Goal: Information Seeking & Learning: Learn about a topic

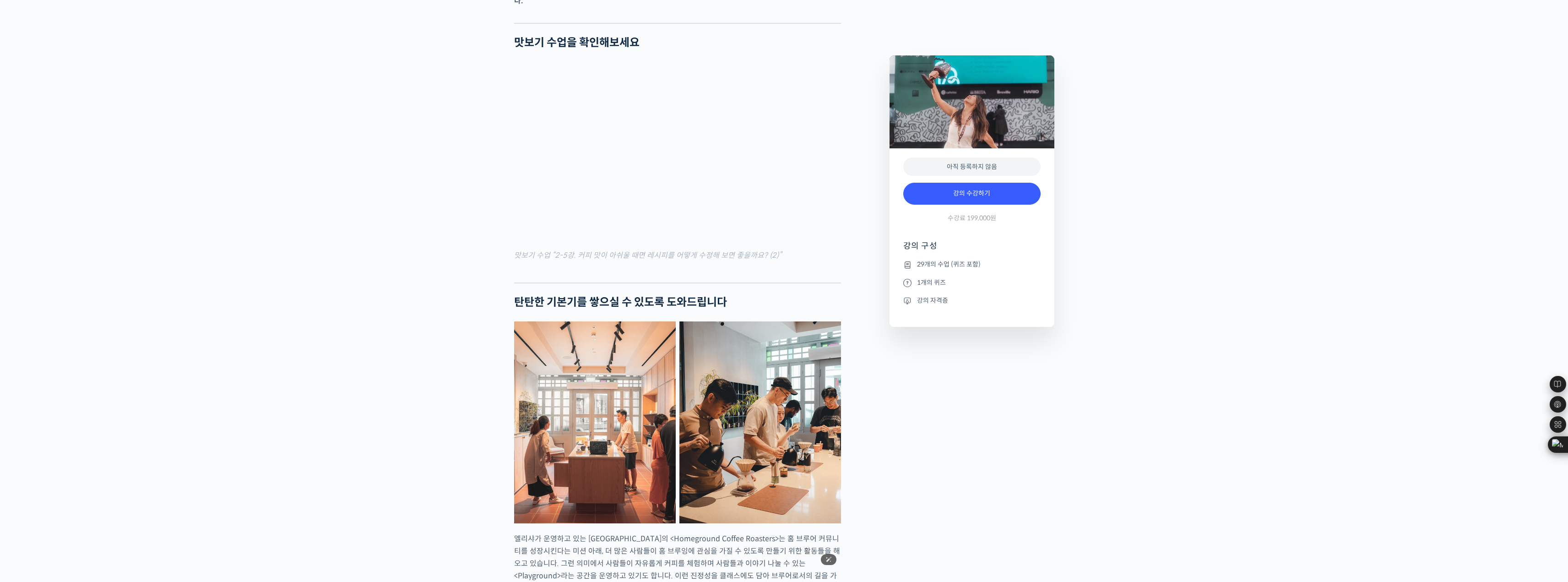
scroll to position [1281, 0]
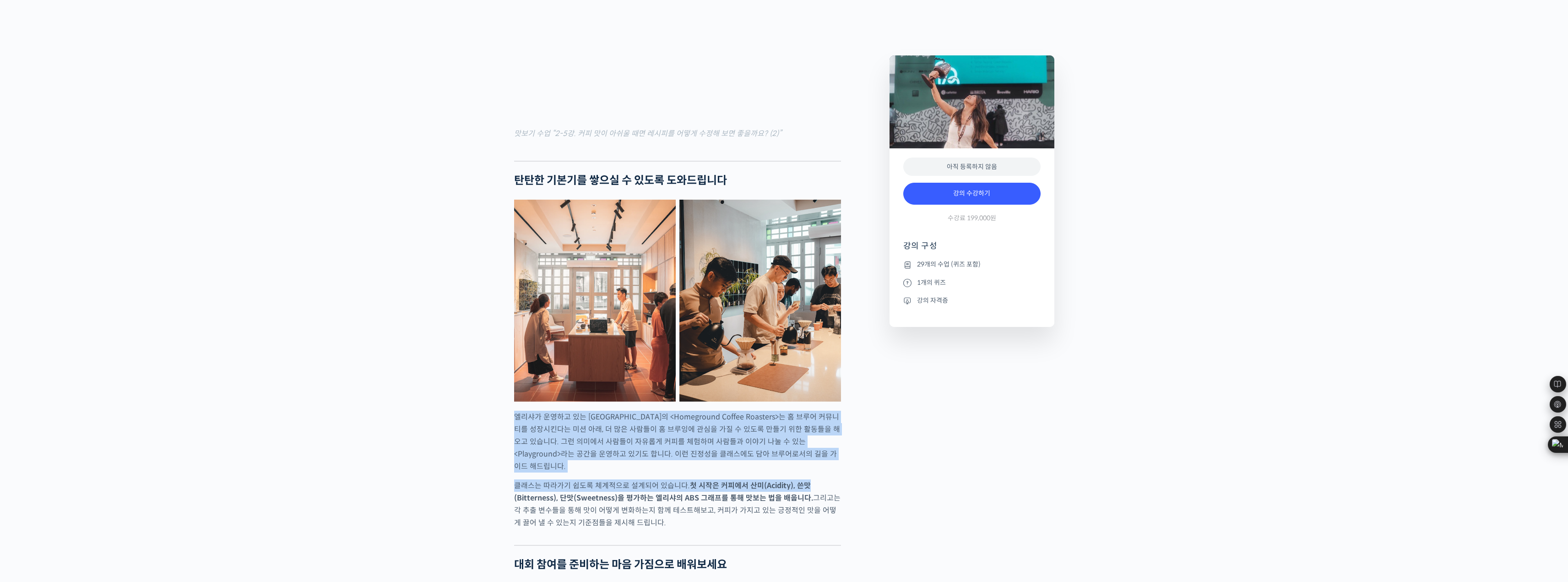
drag, startPoint x: 513, startPoint y: 403, endPoint x: 511, endPoint y: 477, distance: 74.0
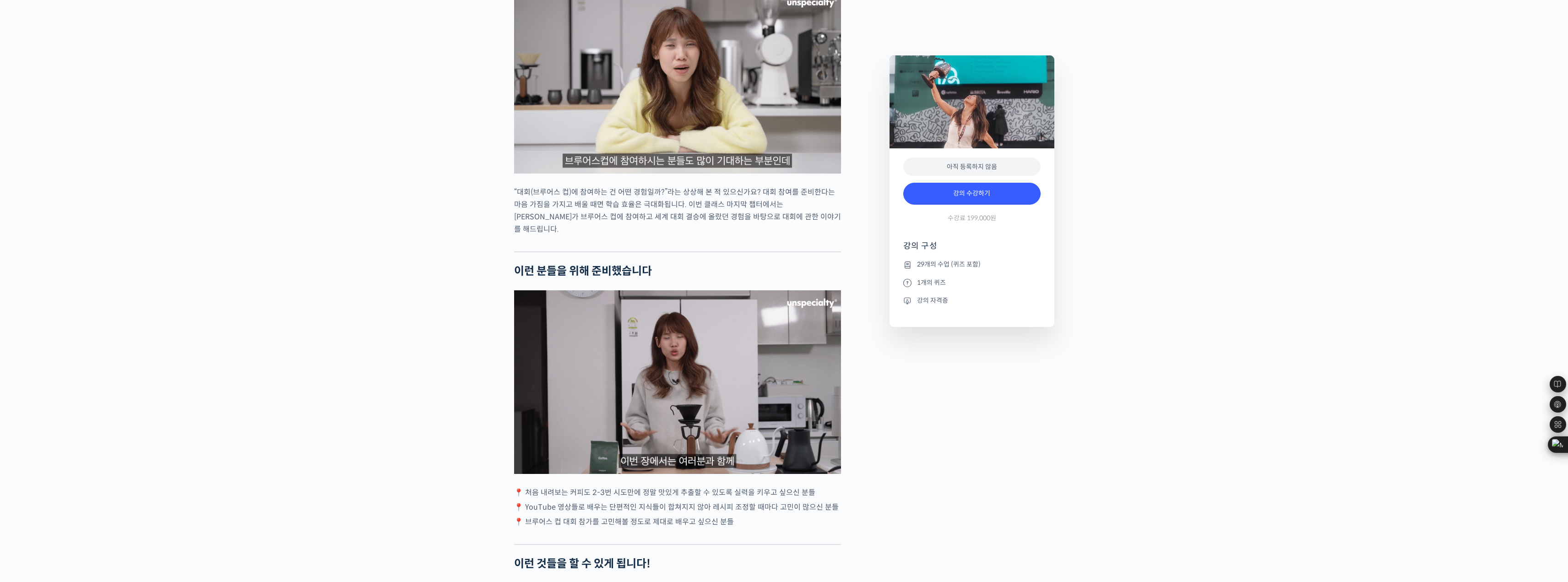
scroll to position [1876, 0]
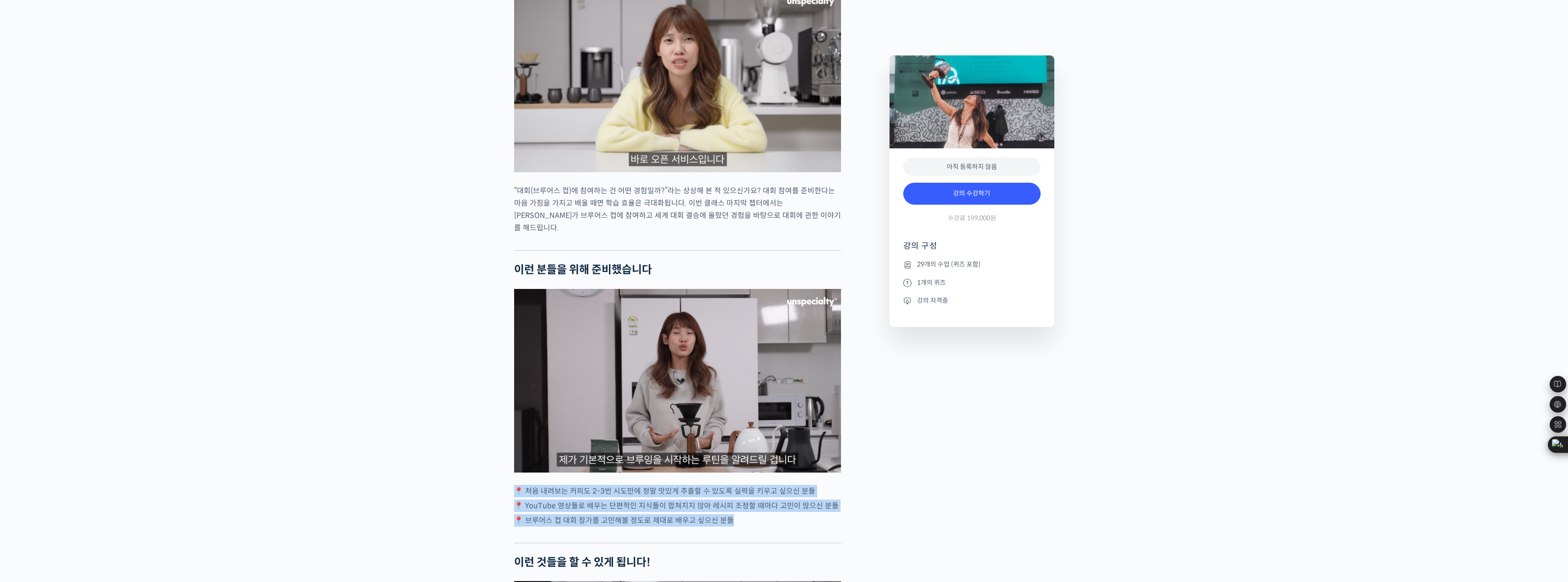
drag, startPoint x: 507, startPoint y: 461, endPoint x: 510, endPoint y: 499, distance: 38.1
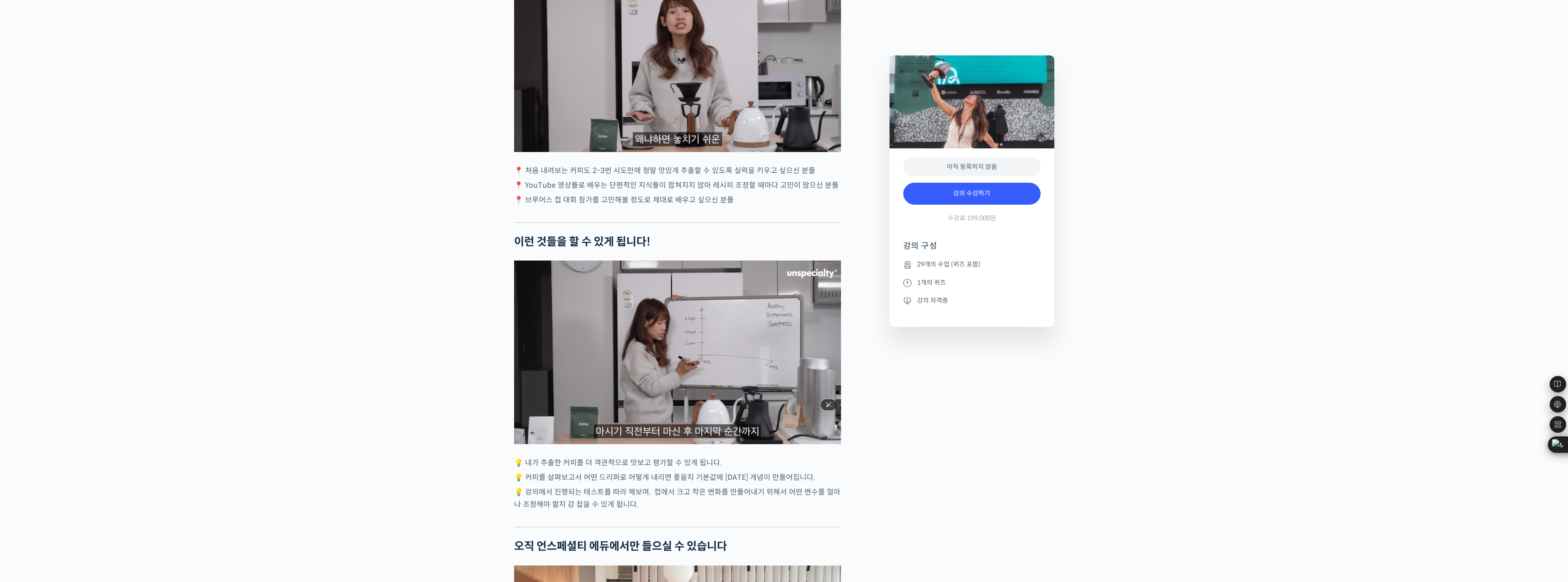
scroll to position [1831, 0]
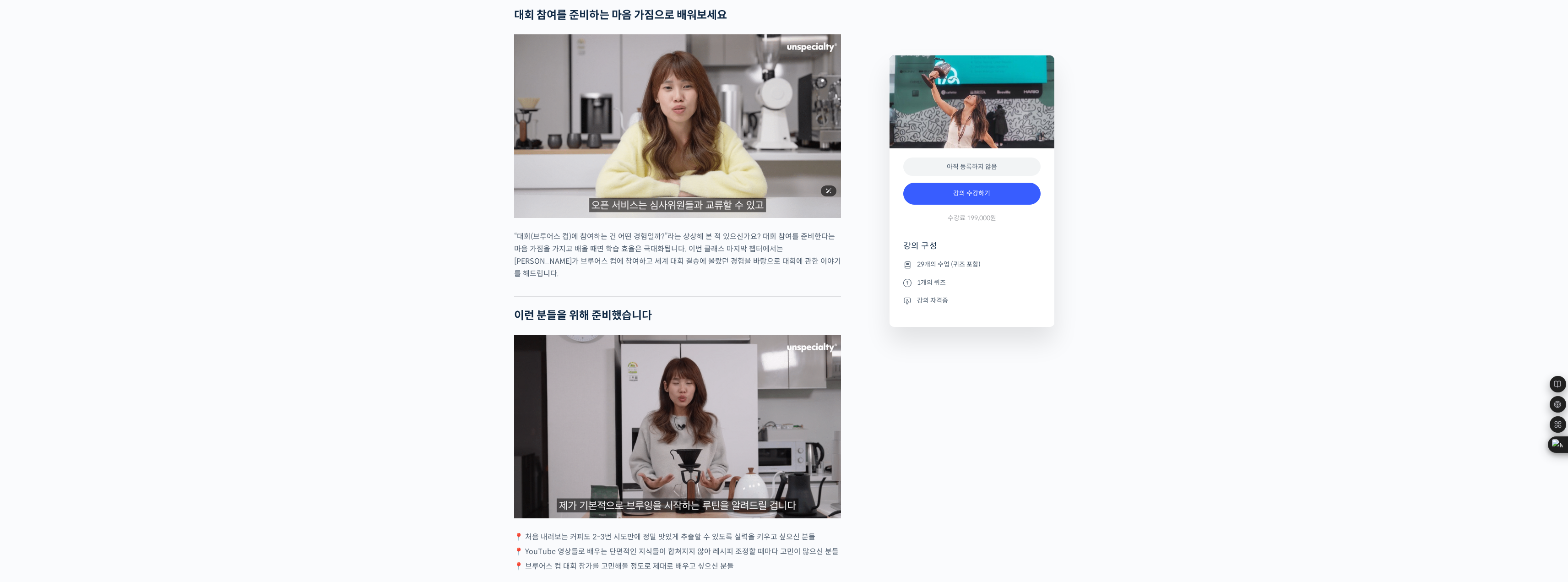
click at [634, 159] on img at bounding box center [678, 125] width 327 height 184
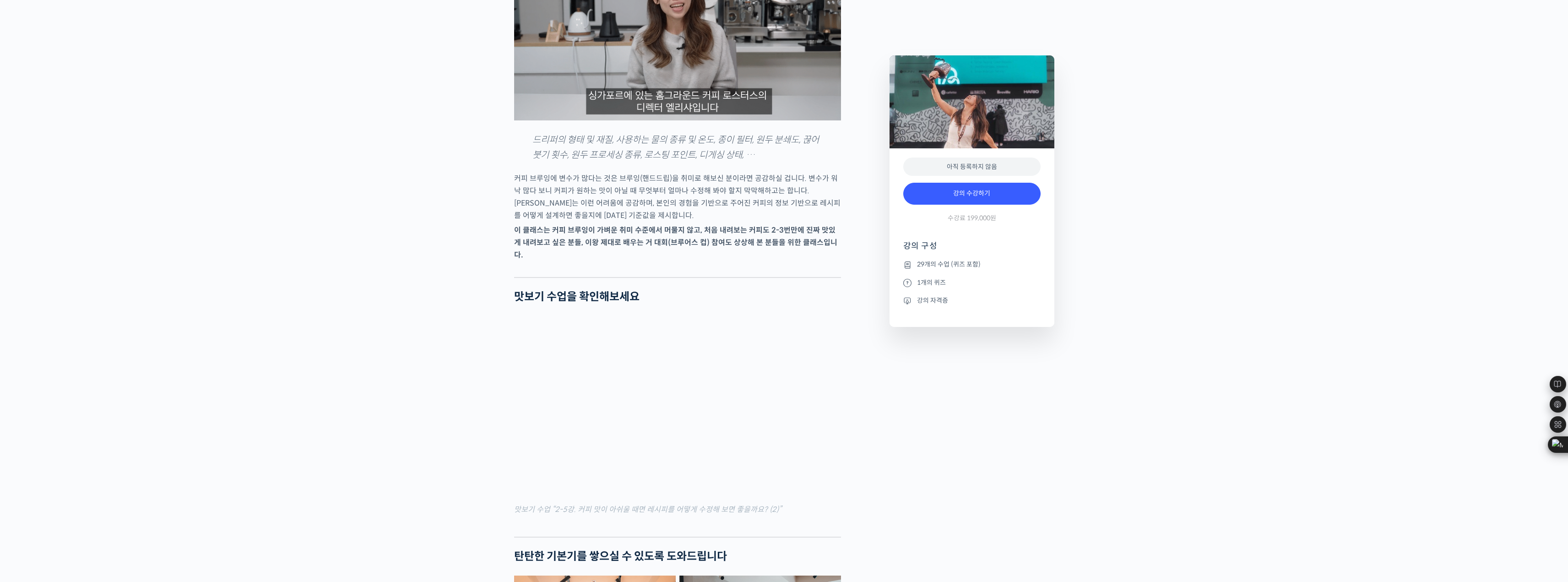
scroll to position [869, 0]
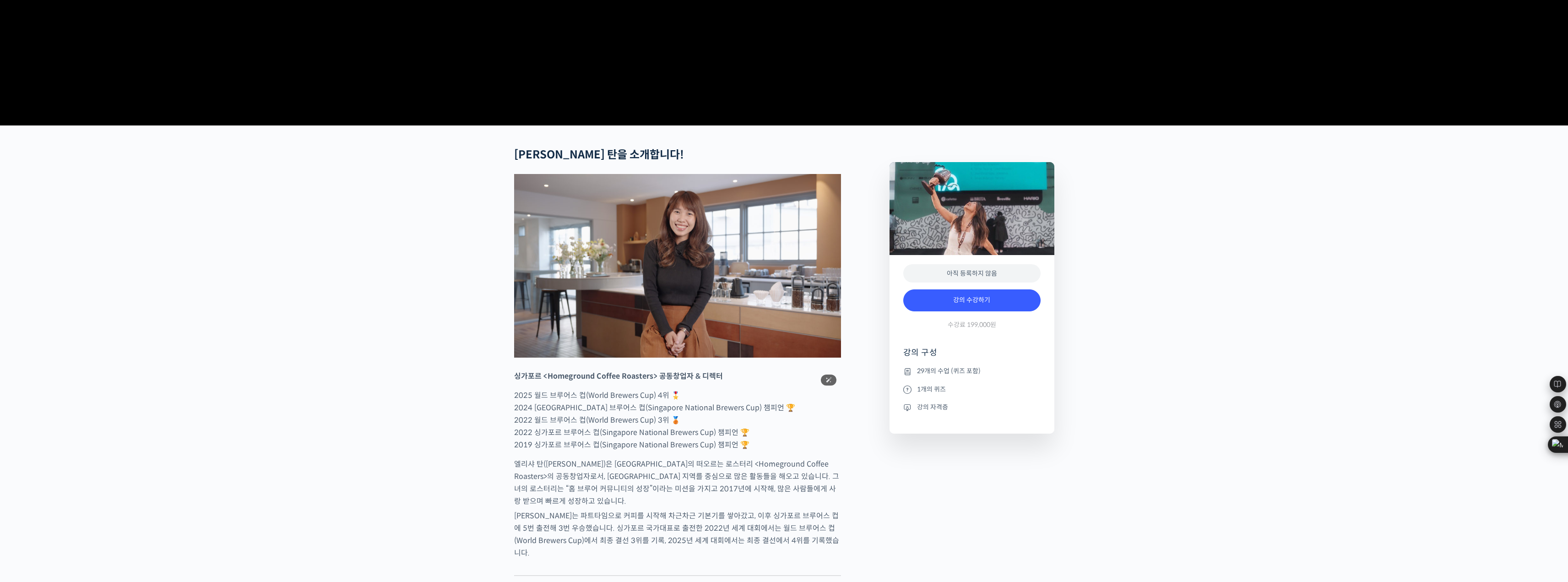
click at [661, 295] on img at bounding box center [678, 266] width 327 height 184
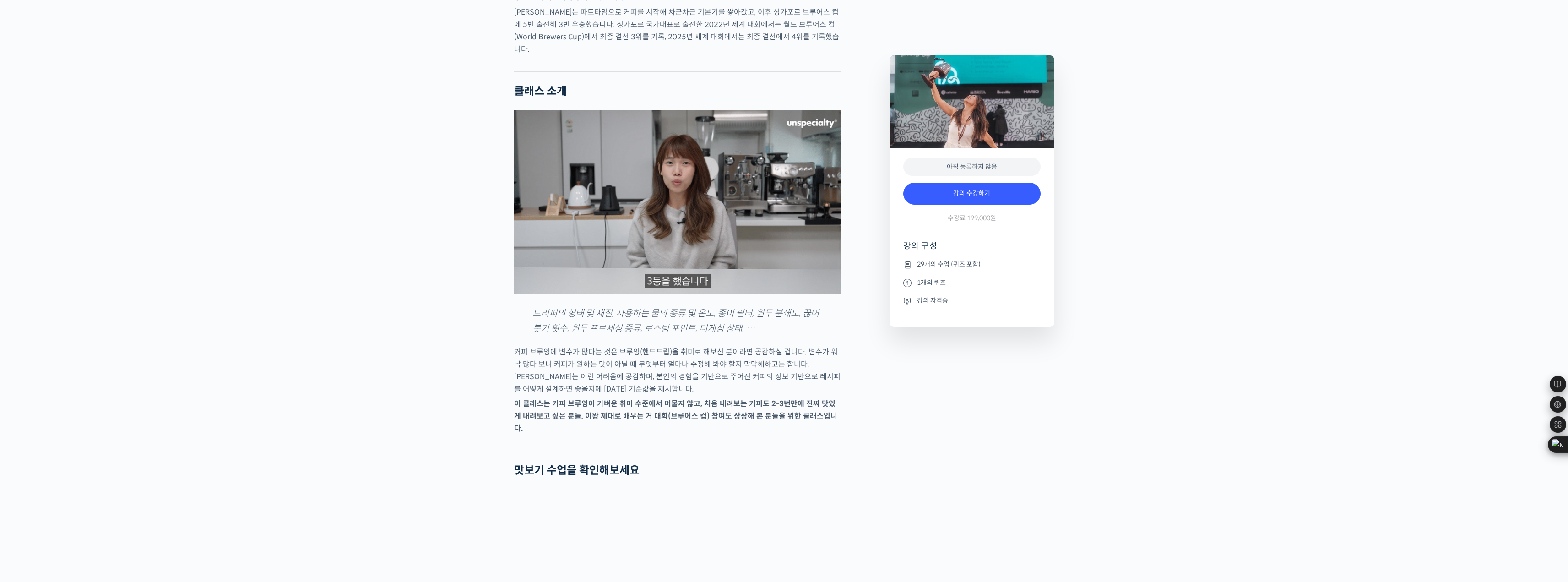
scroll to position [1098, 0]
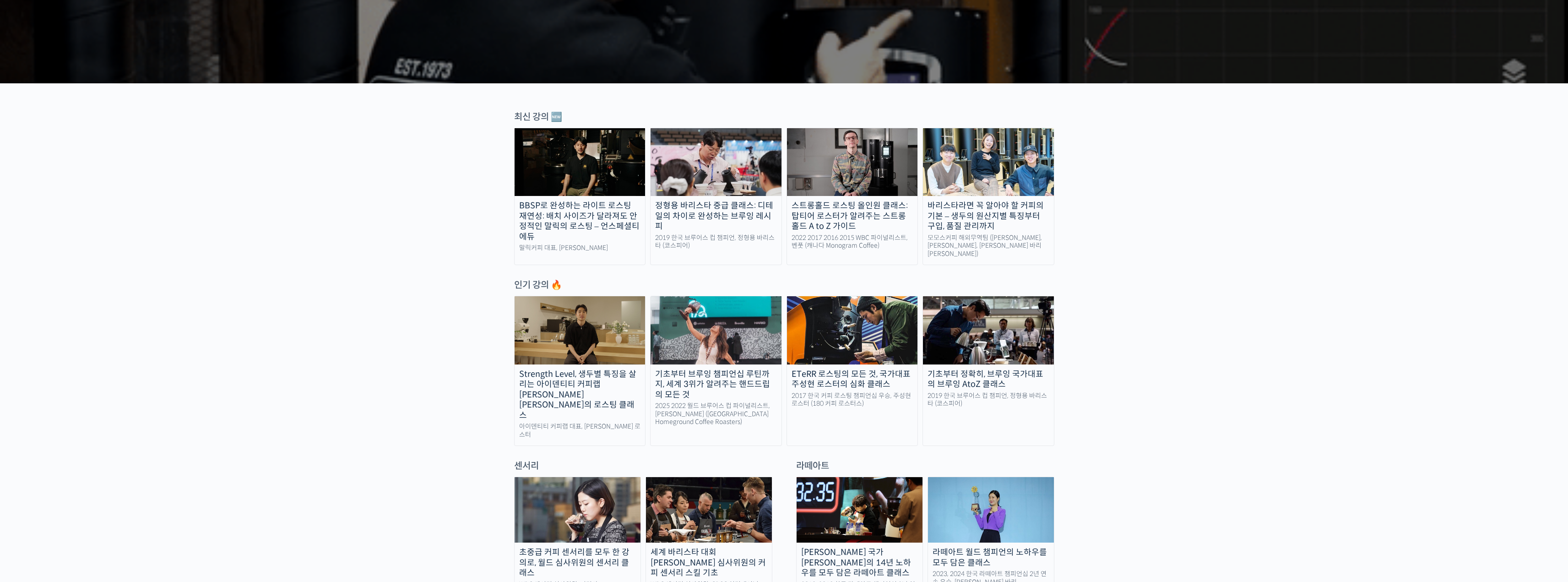
scroll to position [229, 0]
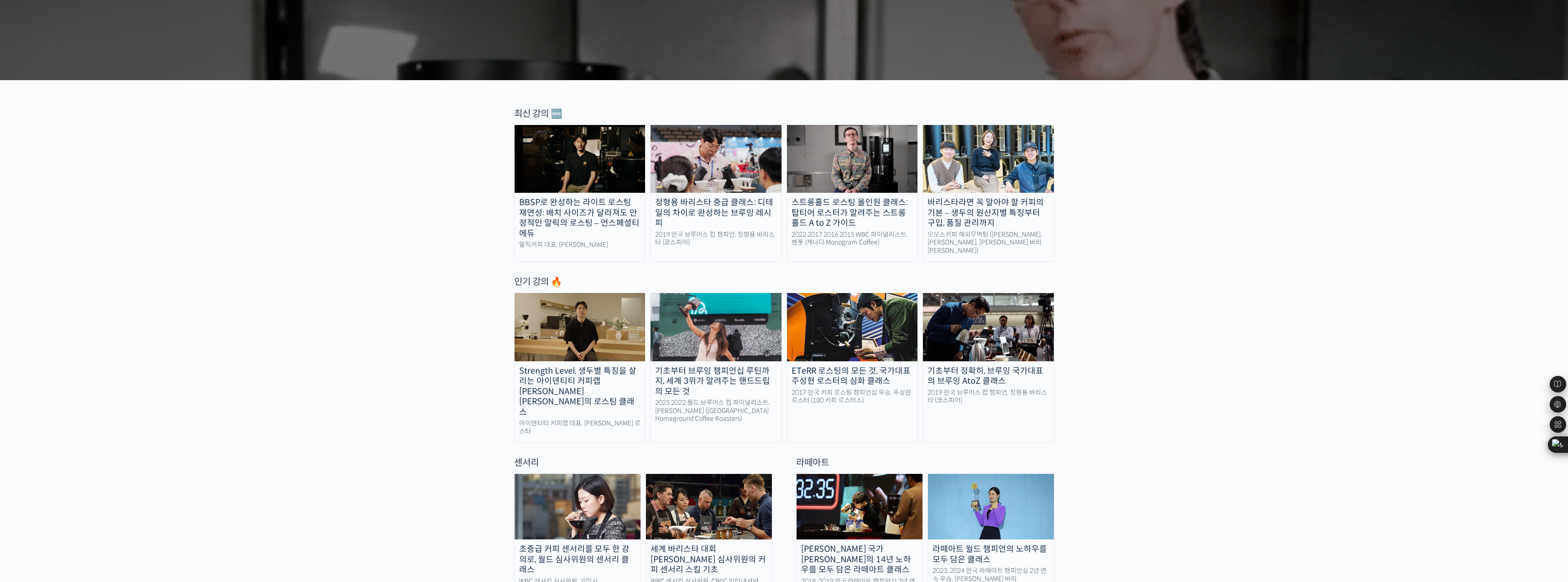
click at [973, 321] on img at bounding box center [989, 327] width 131 height 68
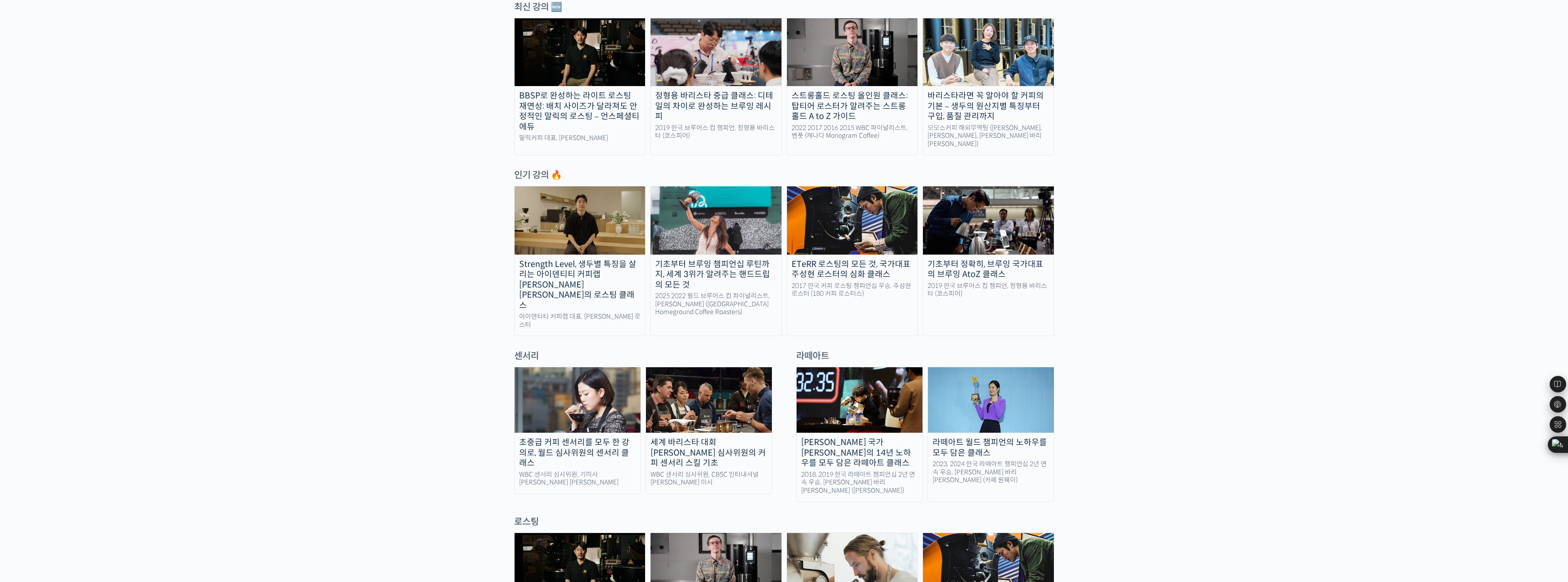
scroll to position [366, 0]
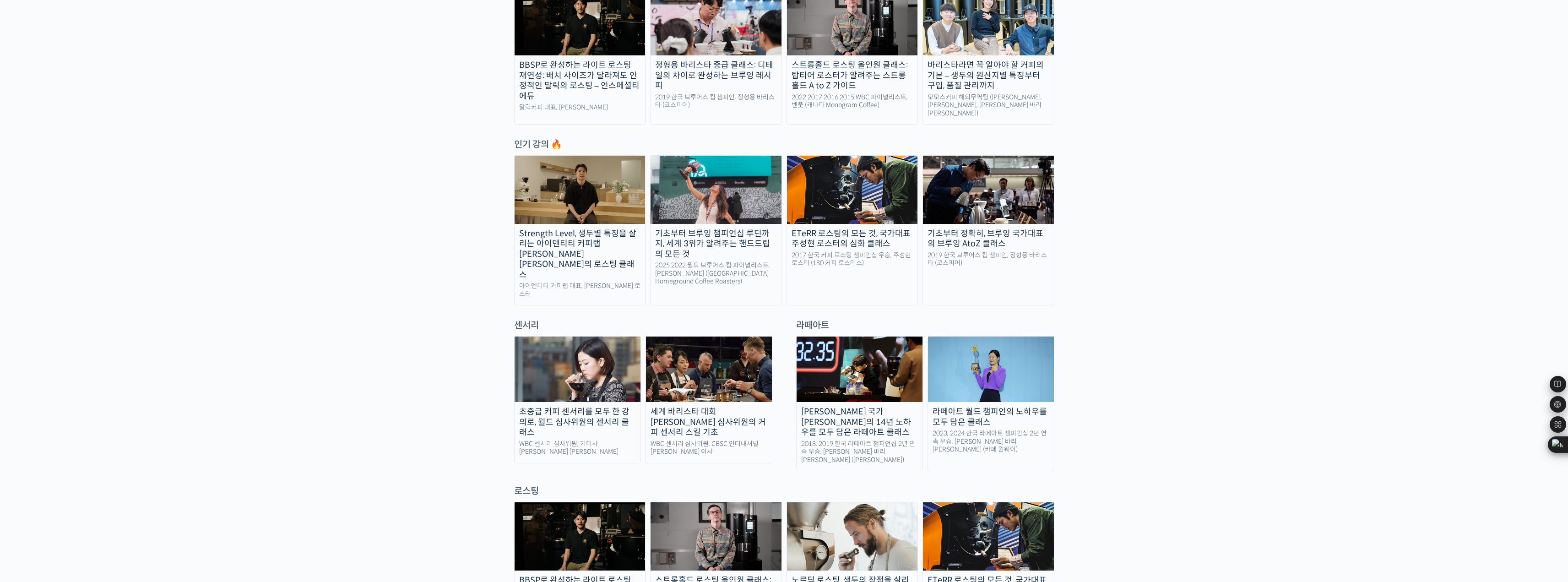
click at [568, 406] on div "초중급 커피 센서리를 모두 한 강의로, 월드 심사위원의 센서리 클래스" at bounding box center [577, 422] width 126 height 31
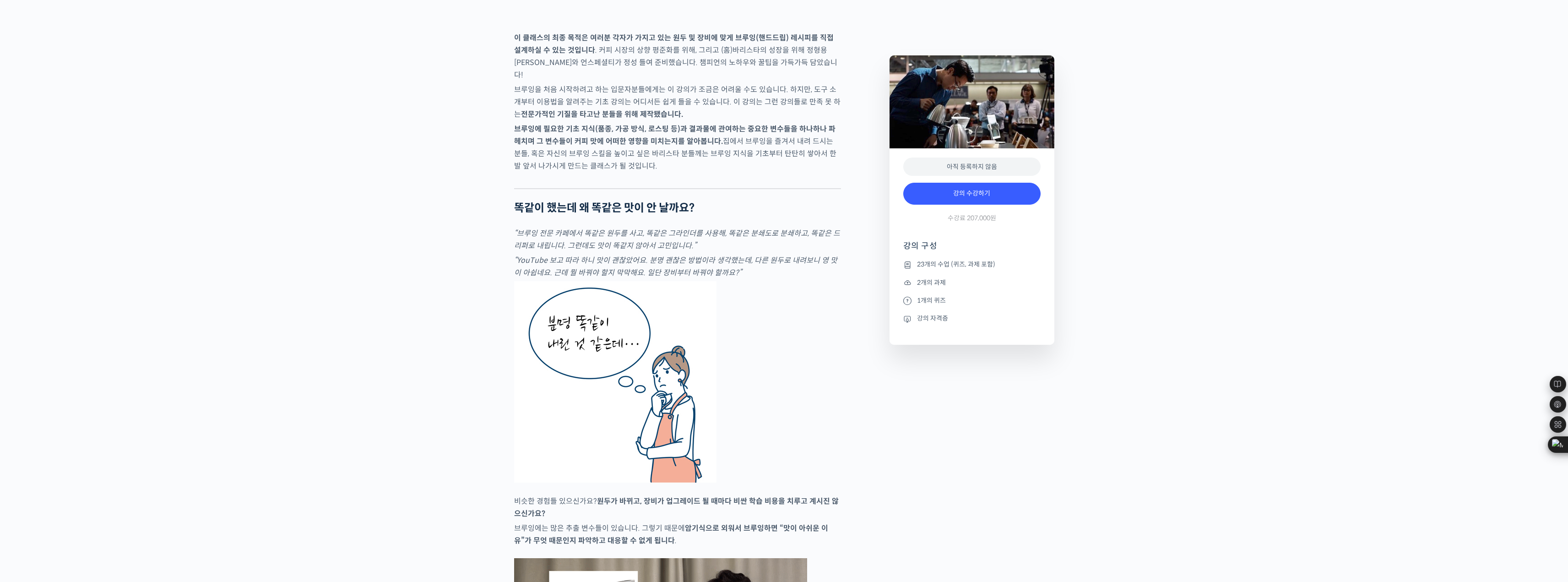
scroll to position [1464, 0]
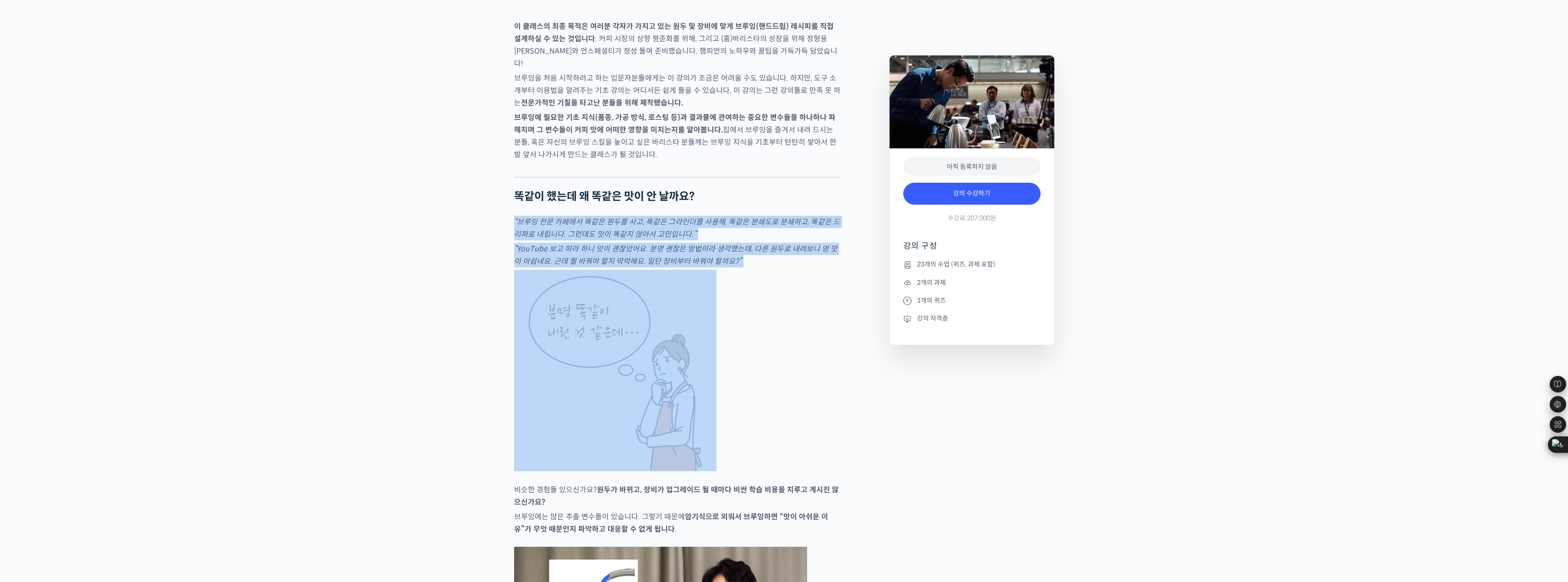
drag, startPoint x: 514, startPoint y: 237, endPoint x: 506, endPoint y: 297, distance: 60.5
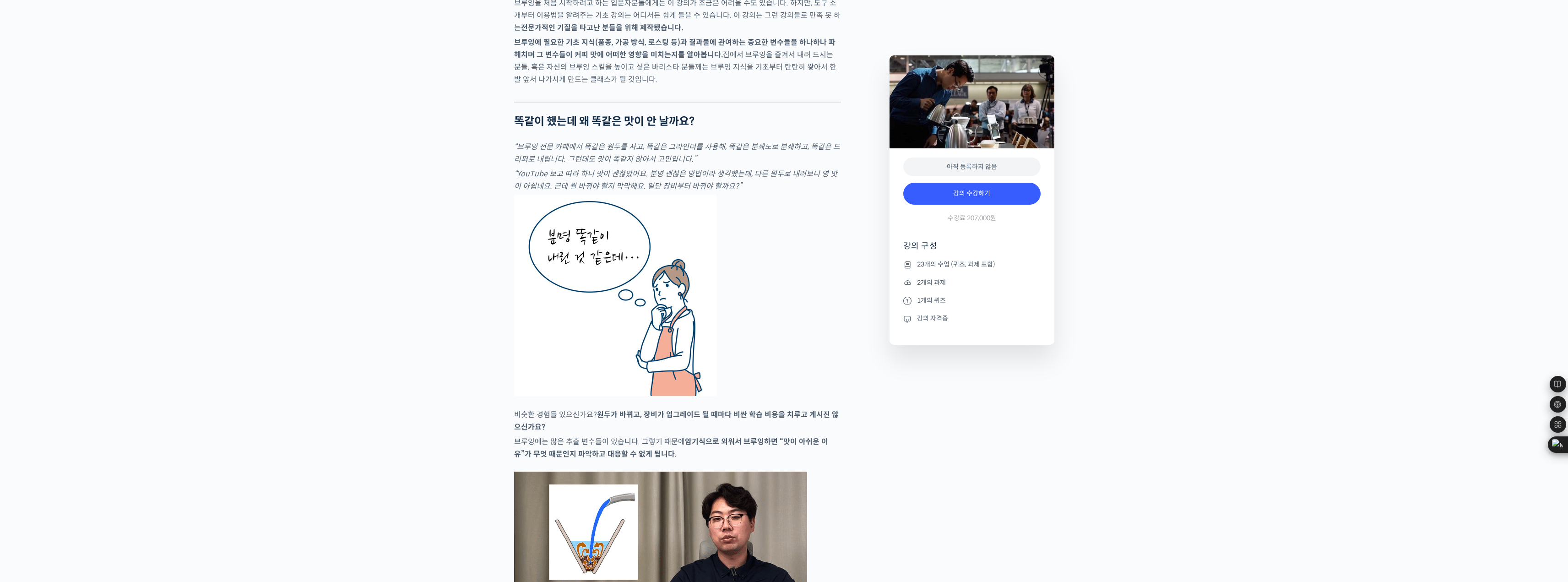
scroll to position [1647, 0]
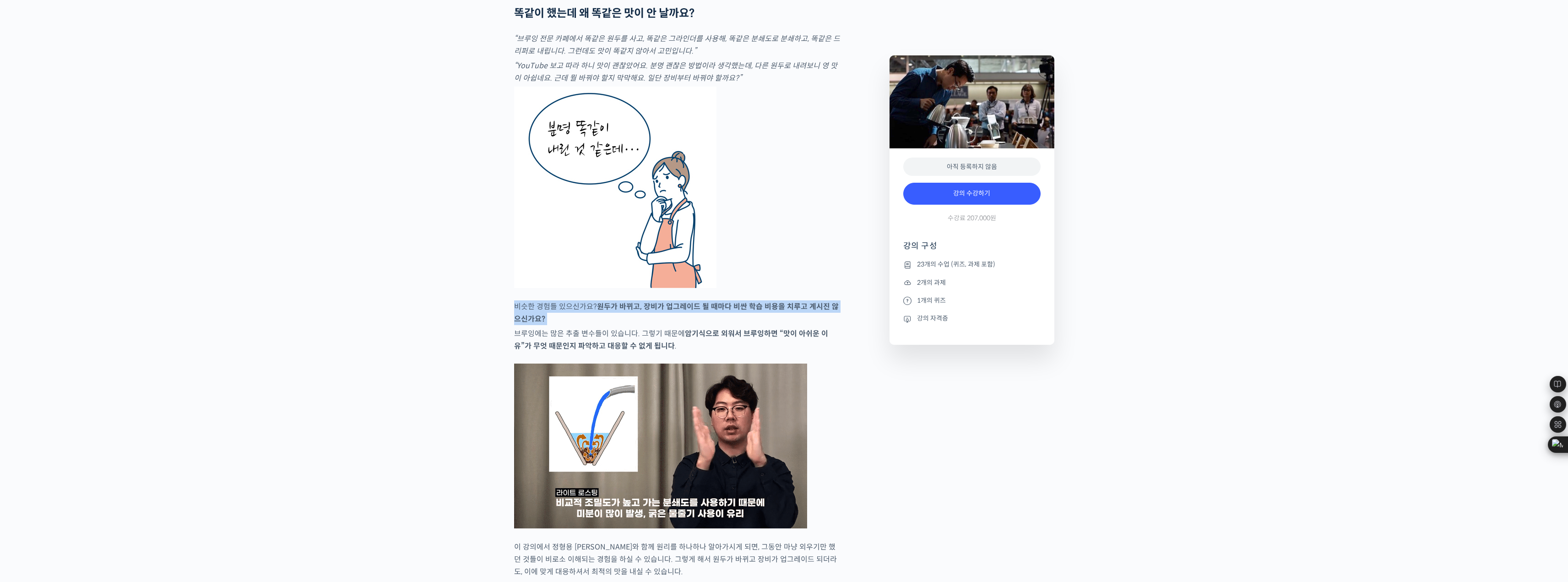
drag, startPoint x: 504, startPoint y: 321, endPoint x: 506, endPoint y: 352, distance: 31.1
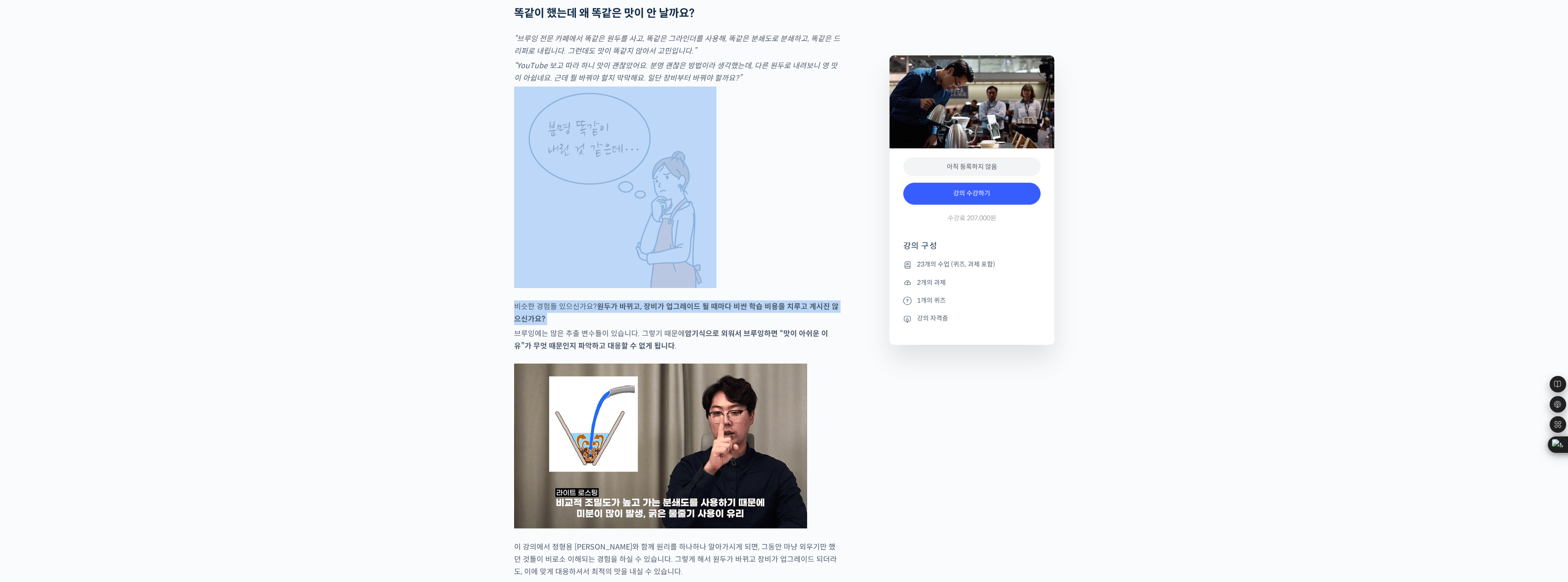
drag, startPoint x: 501, startPoint y: 305, endPoint x: 507, endPoint y: 350, distance: 45.4
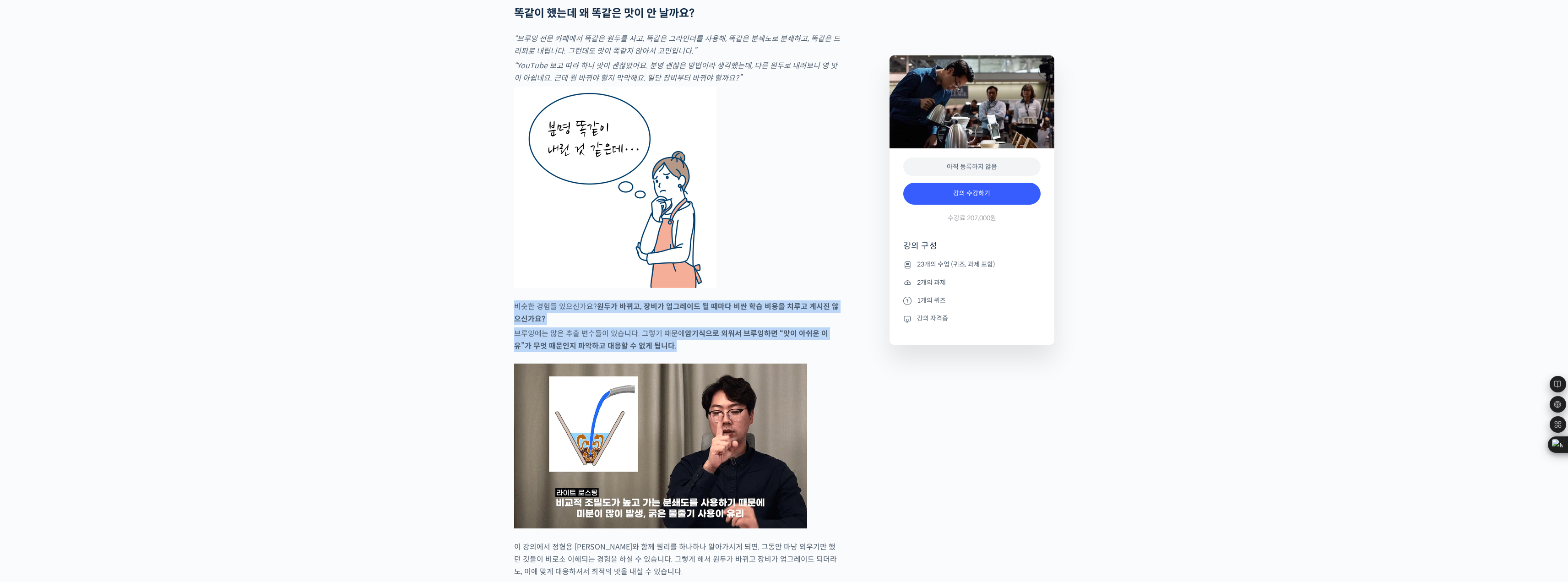
drag, startPoint x: 504, startPoint y: 311, endPoint x: 497, endPoint y: 380, distance: 69.4
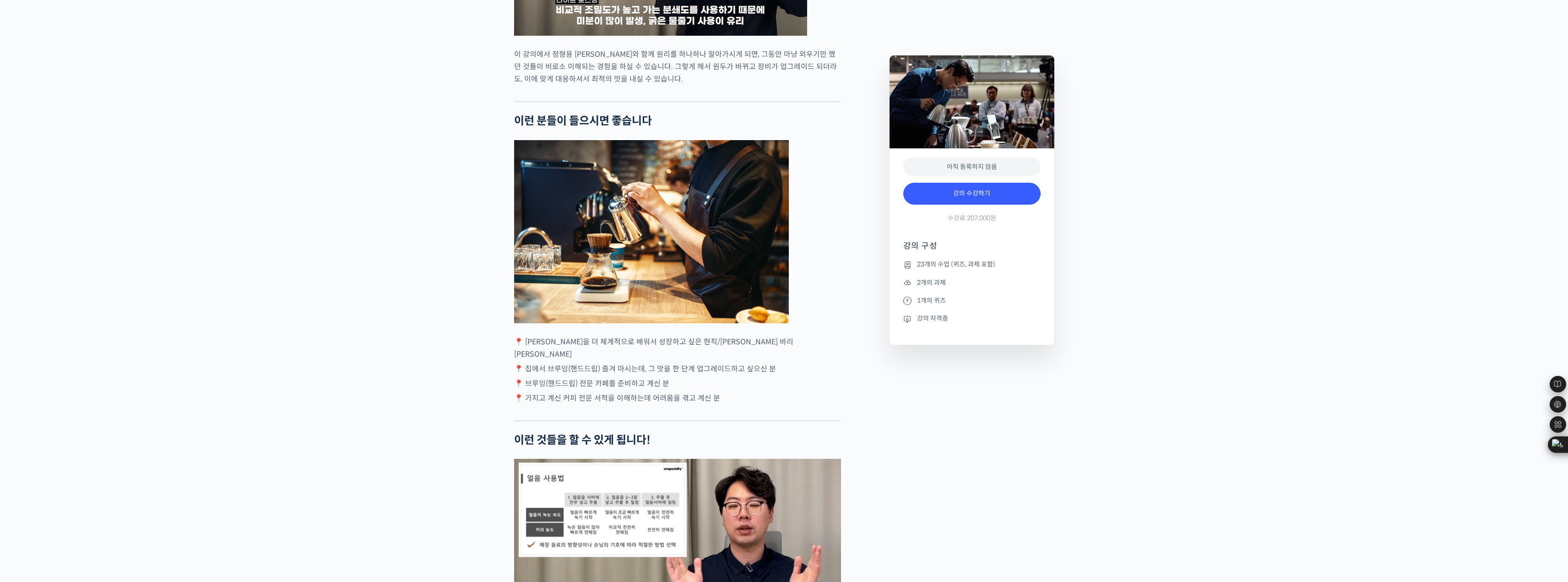
scroll to position [2151, 0]
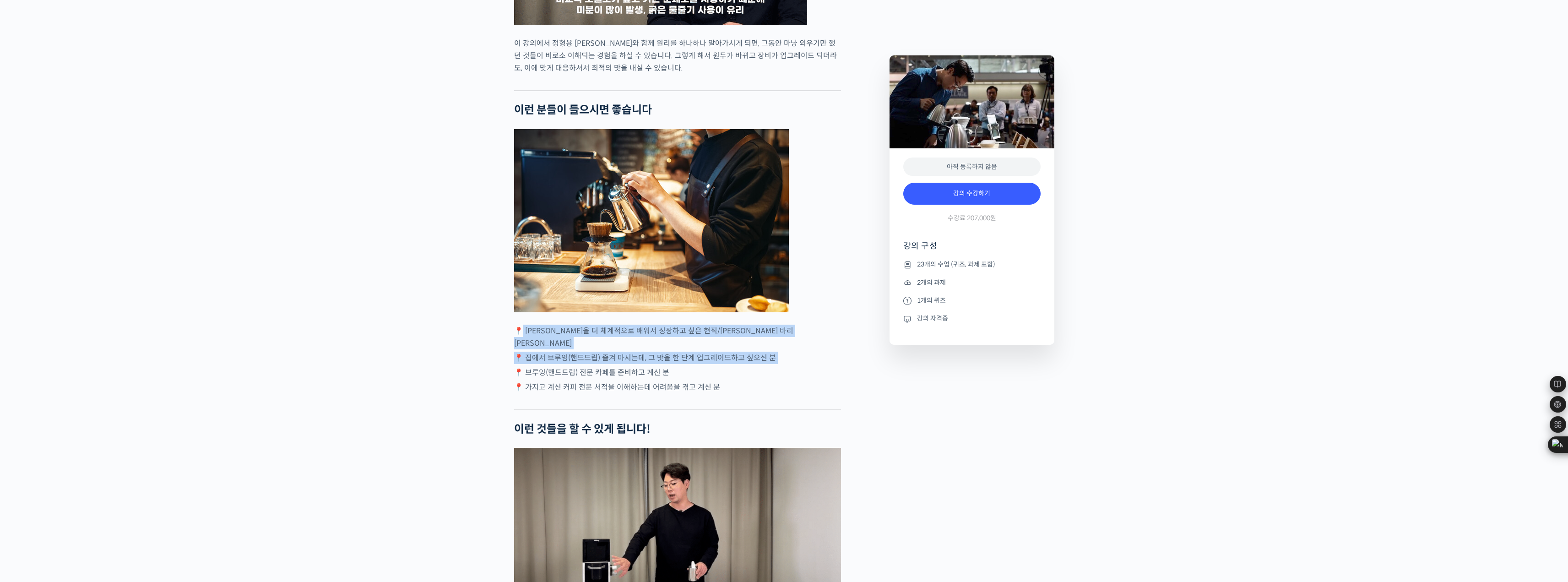
drag, startPoint x: 520, startPoint y: 342, endPoint x: 505, endPoint y: 376, distance: 37.2
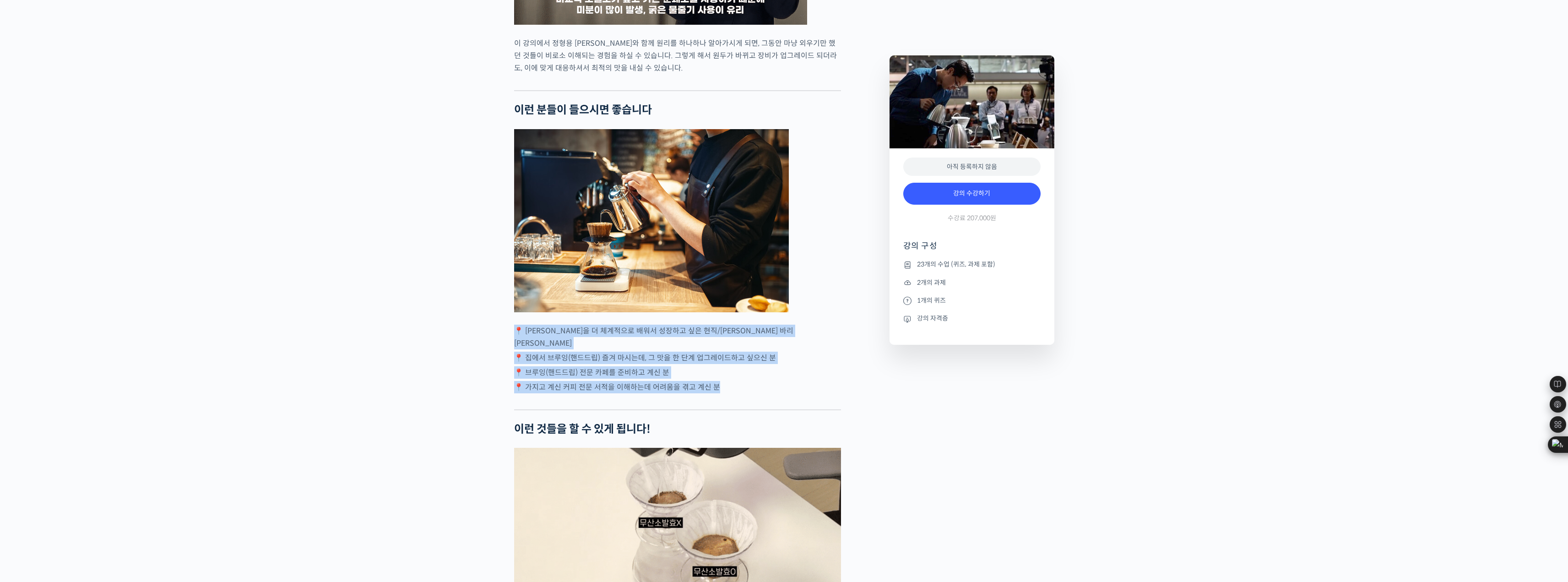
drag, startPoint x: 500, startPoint y: 344, endPoint x: 501, endPoint y: 403, distance: 59.0
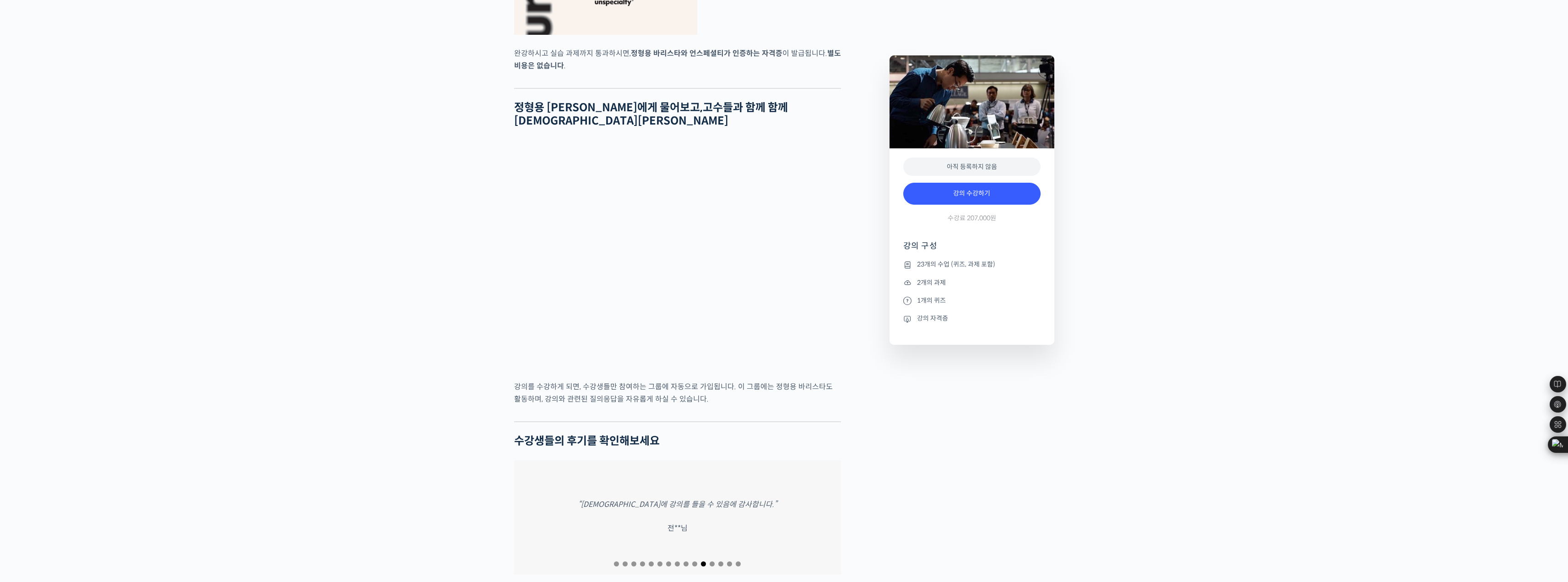
scroll to position [3799, 0]
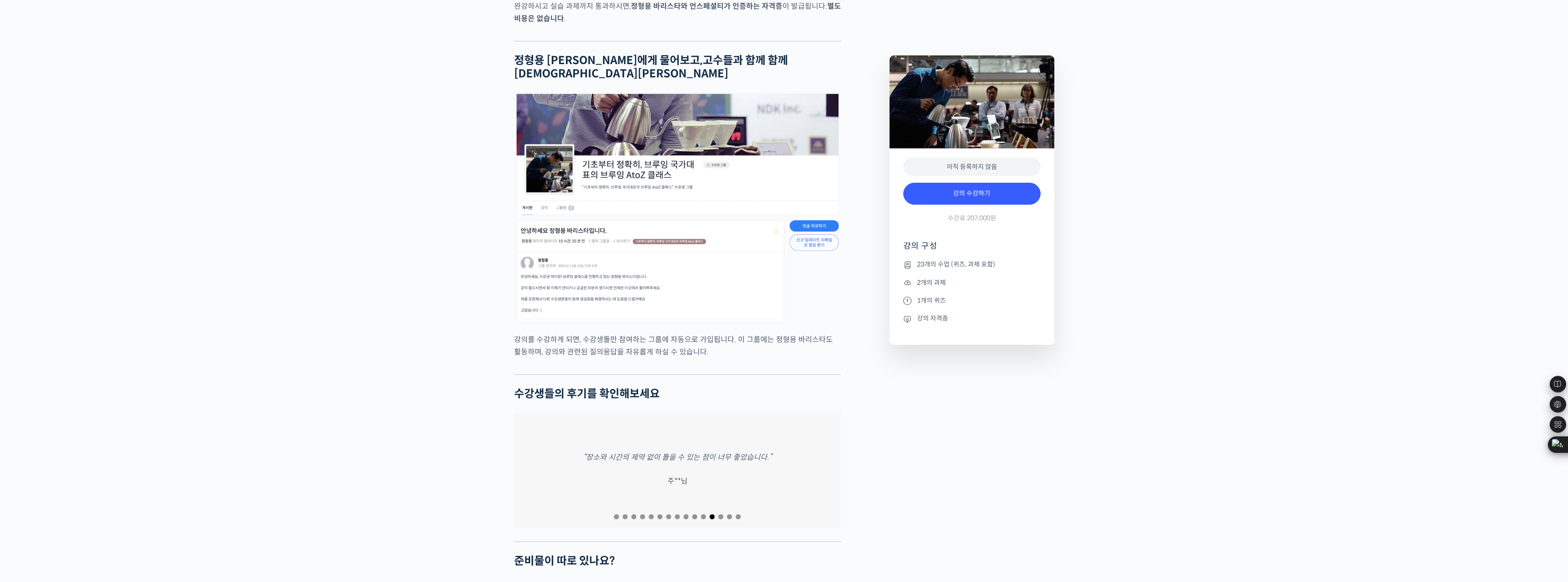
click at [618, 510] on div at bounding box center [678, 516] width 327 height 12
click at [616, 514] on span "Go to slide 1" at bounding box center [616, 516] width 5 height 5
click at [625, 514] on span "Go to slide 2" at bounding box center [625, 516] width 5 height 5
click at [640, 514] on span "Go to slide 4" at bounding box center [642, 516] width 5 height 5
click at [649, 514] on span "Go to slide 5" at bounding box center [651, 516] width 5 height 5
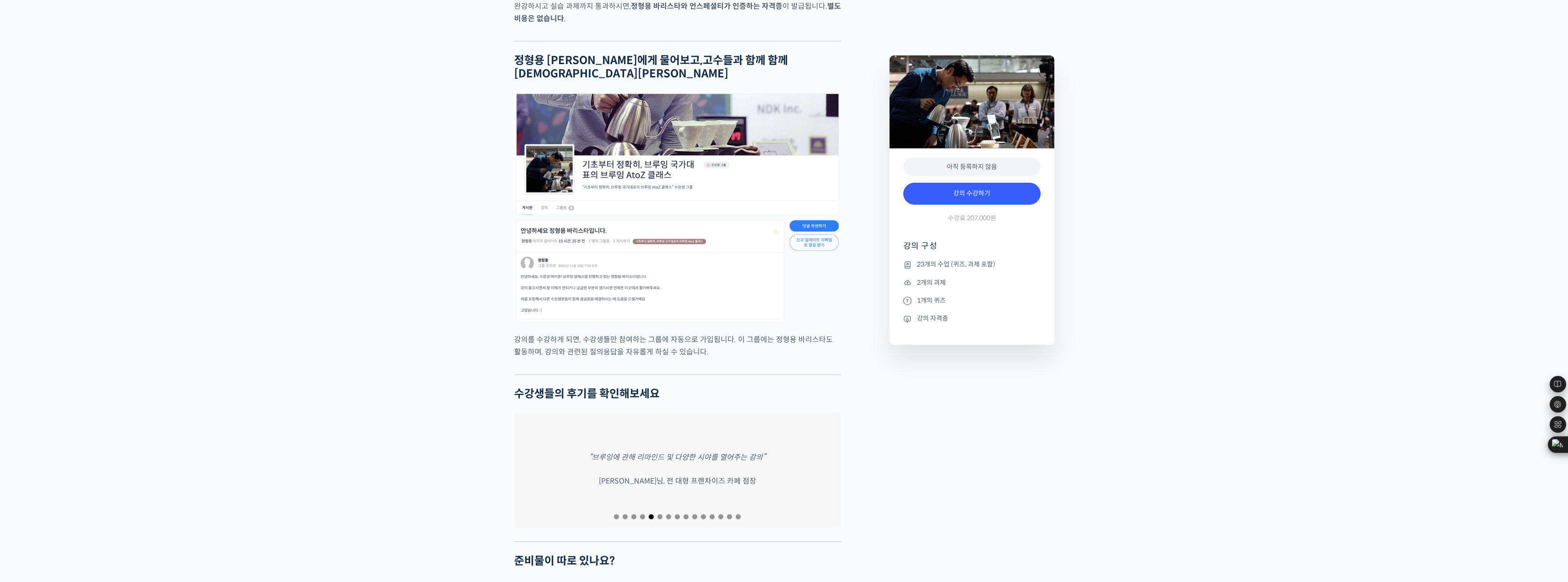
click at [640, 513] on div at bounding box center [678, 516] width 327 height 12
click at [643, 514] on span "Go to slide 4" at bounding box center [642, 516] width 5 height 5
click at [658, 514] on span "Go to slide 6" at bounding box center [660, 516] width 5 height 5
click at [678, 514] on span "Go to slide 8" at bounding box center [677, 516] width 5 height 5
click at [688, 514] on span "Go to slide 9" at bounding box center [686, 516] width 5 height 5
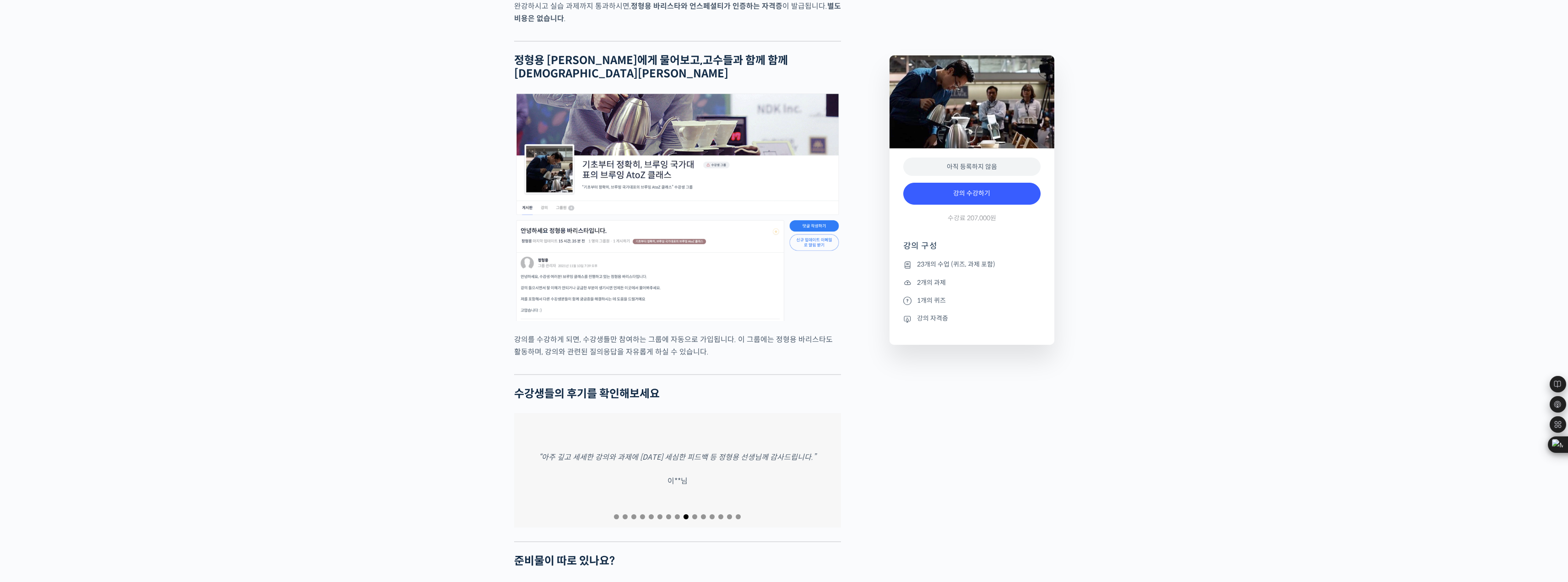
click at [695, 514] on span "Go to slide 10" at bounding box center [695, 516] width 5 height 5
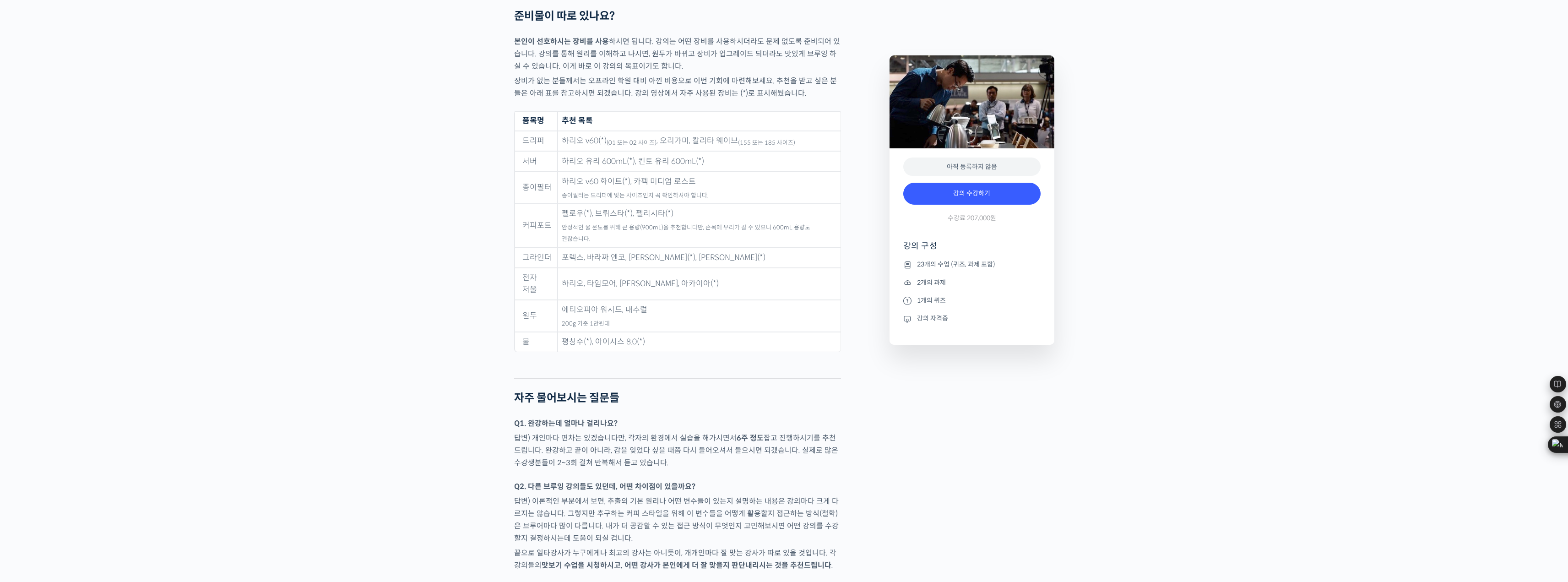
scroll to position [4348, 0]
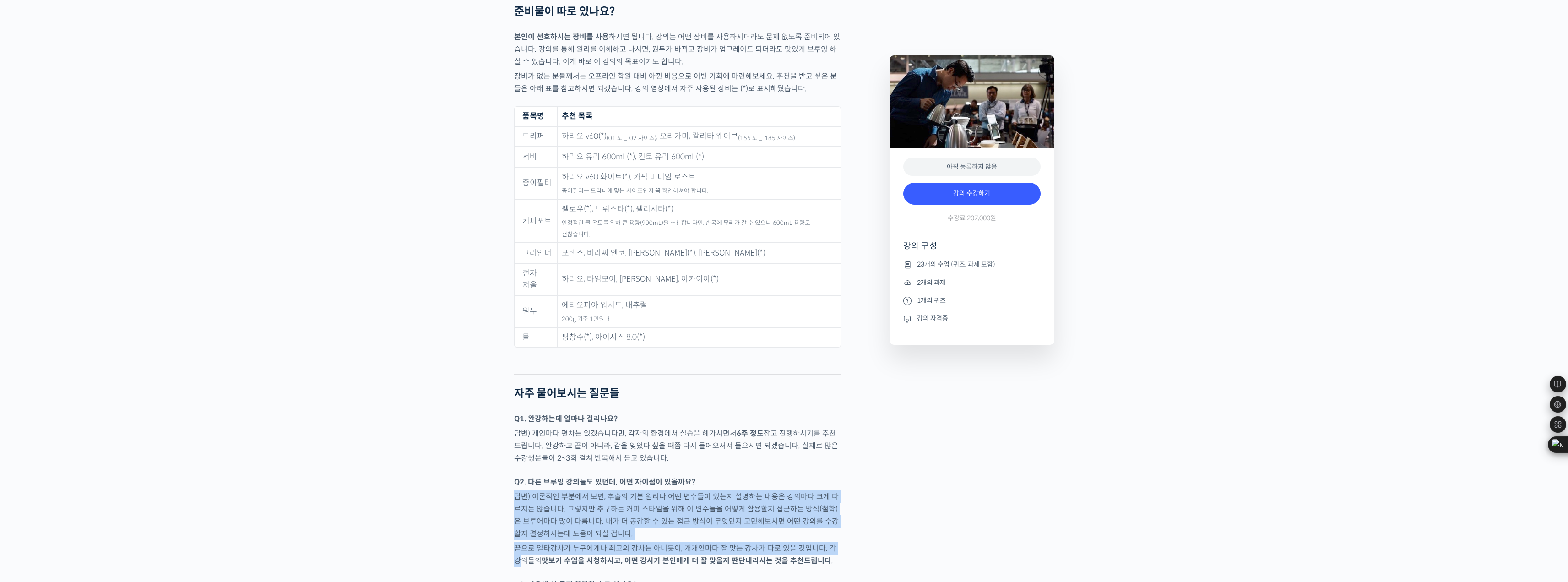
drag, startPoint x: 513, startPoint y: 465, endPoint x: 517, endPoint y: 533, distance: 68.1
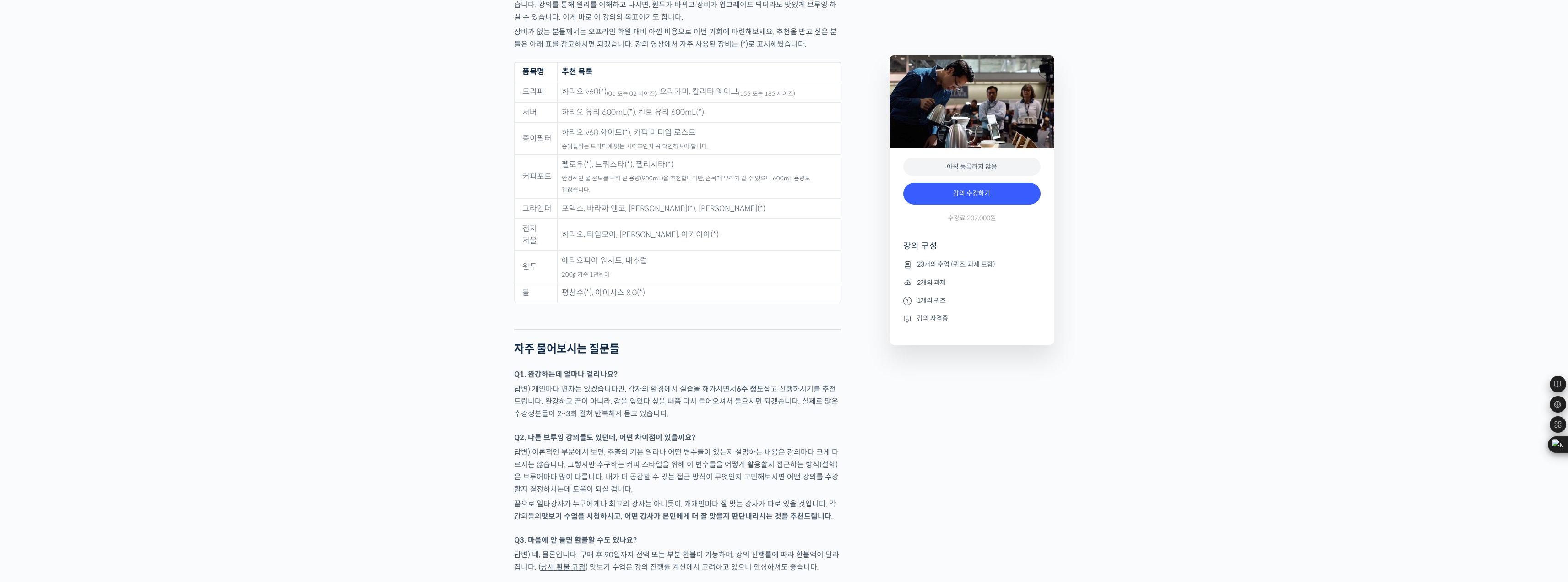
scroll to position [4394, 0]
drag, startPoint x: 510, startPoint y: 528, endPoint x: 512, endPoint y: 537, distance: 9.2
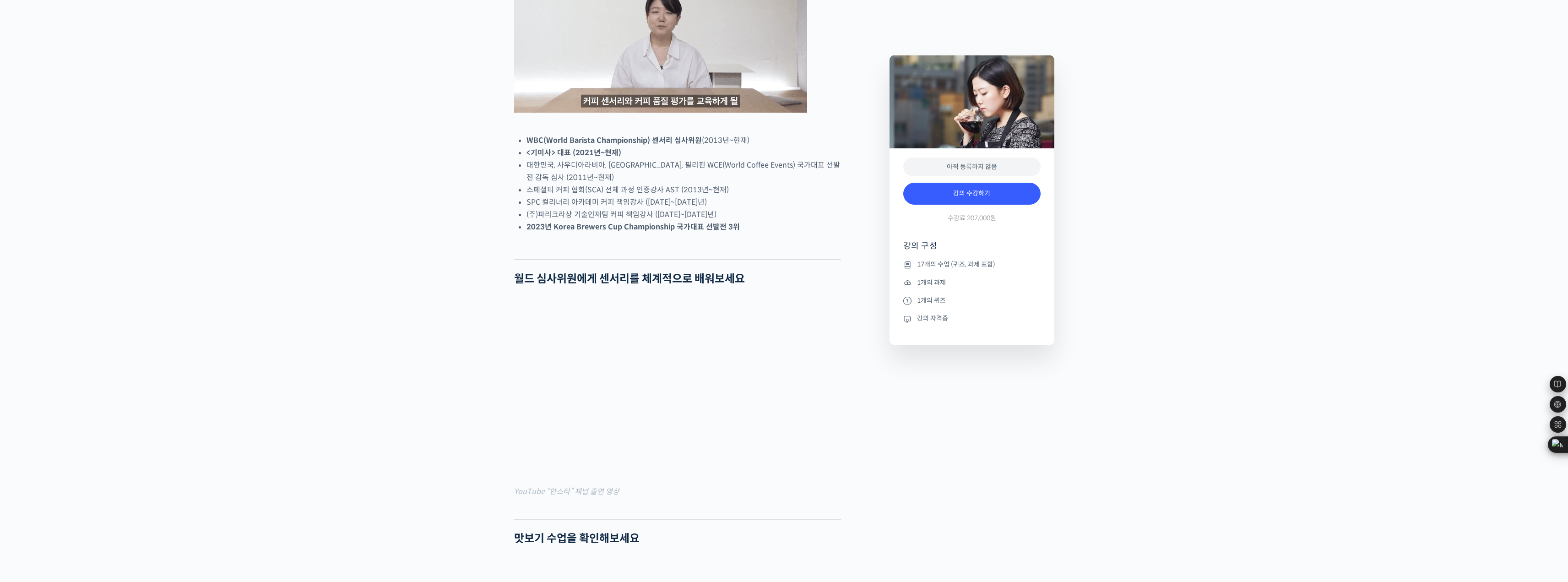
scroll to position [503, 0]
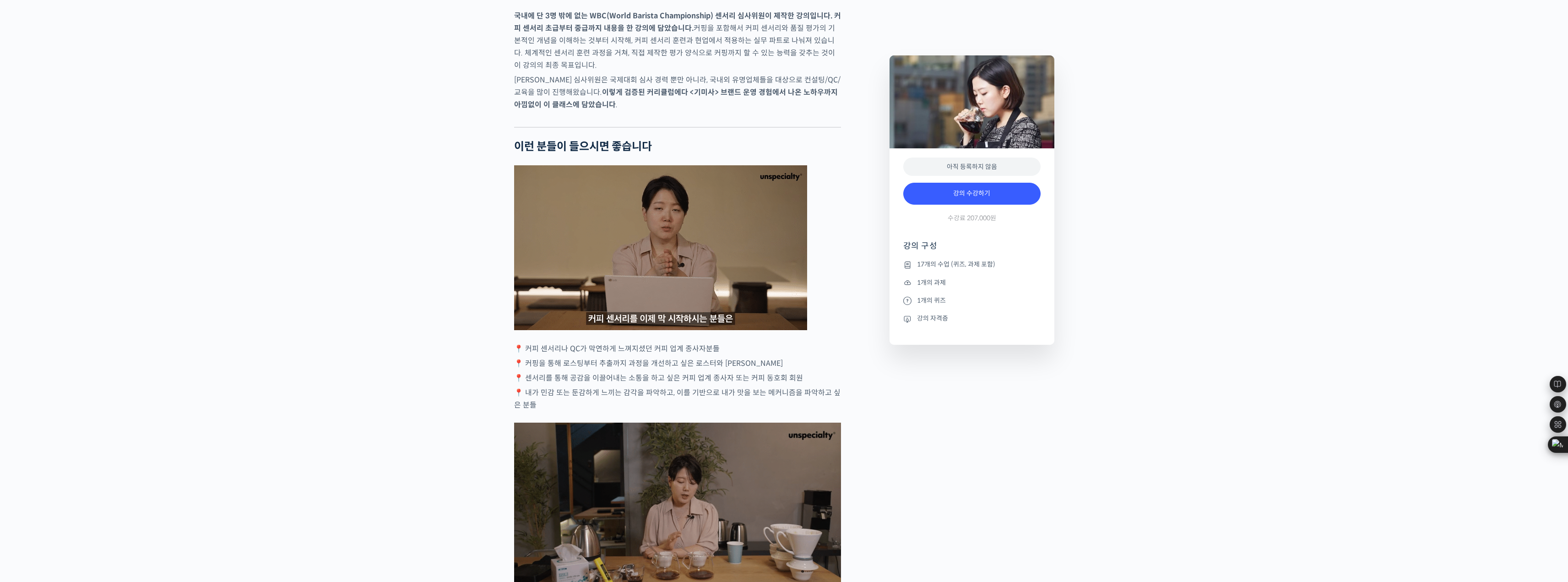
scroll to position [1510, 0]
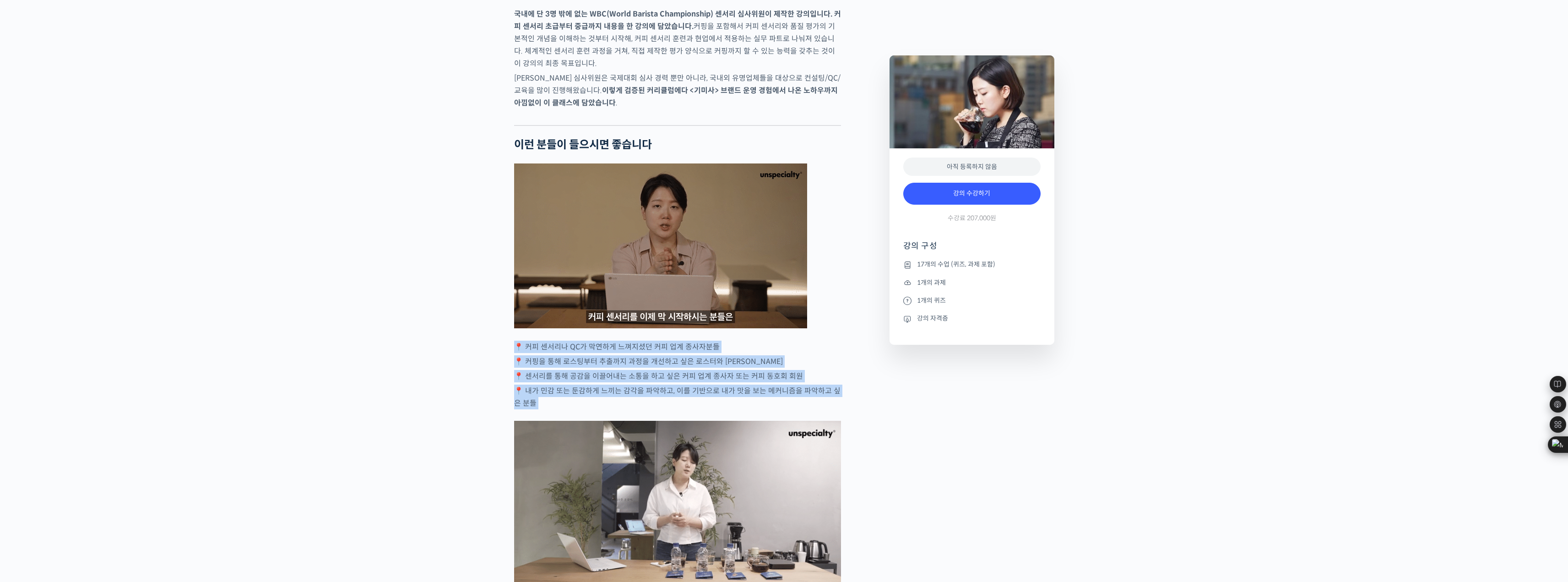
drag, startPoint x: 506, startPoint y: 378, endPoint x: 513, endPoint y: 460, distance: 82.3
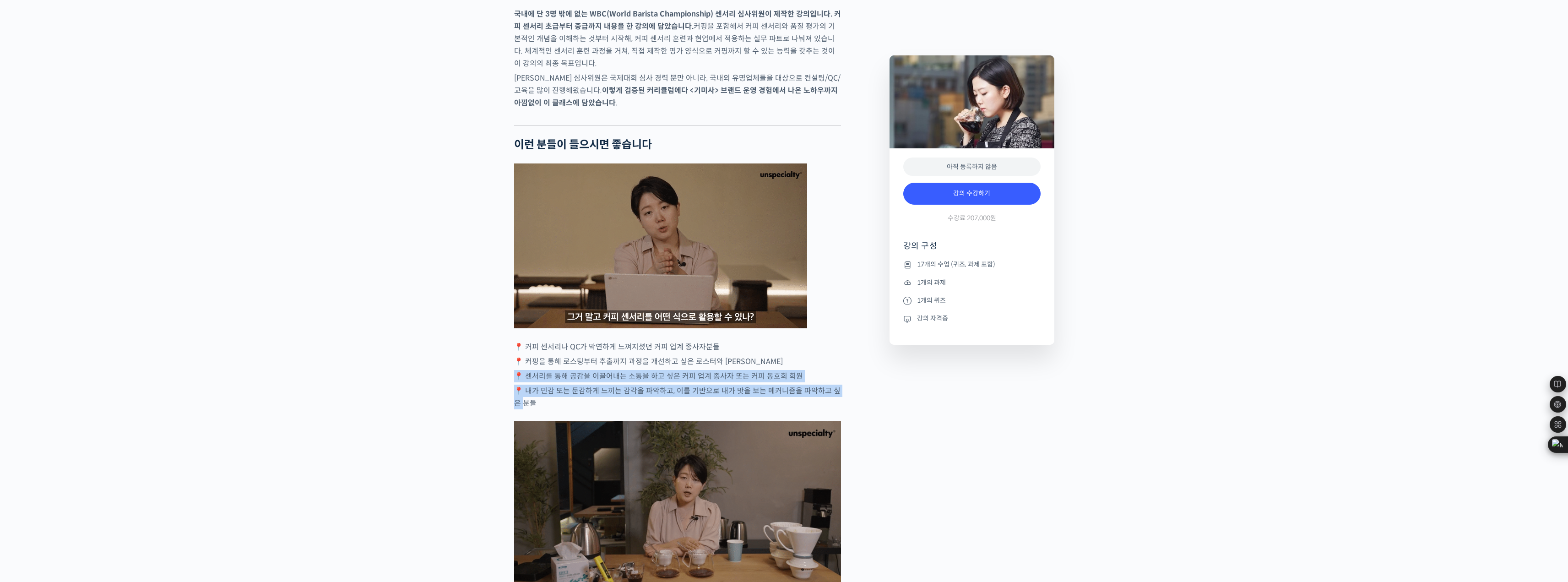
drag, startPoint x: 517, startPoint y: 443, endPoint x: 513, endPoint y: 409, distance: 34.2
drag, startPoint x: 510, startPoint y: 382, endPoint x: 513, endPoint y: 447, distance: 65.1
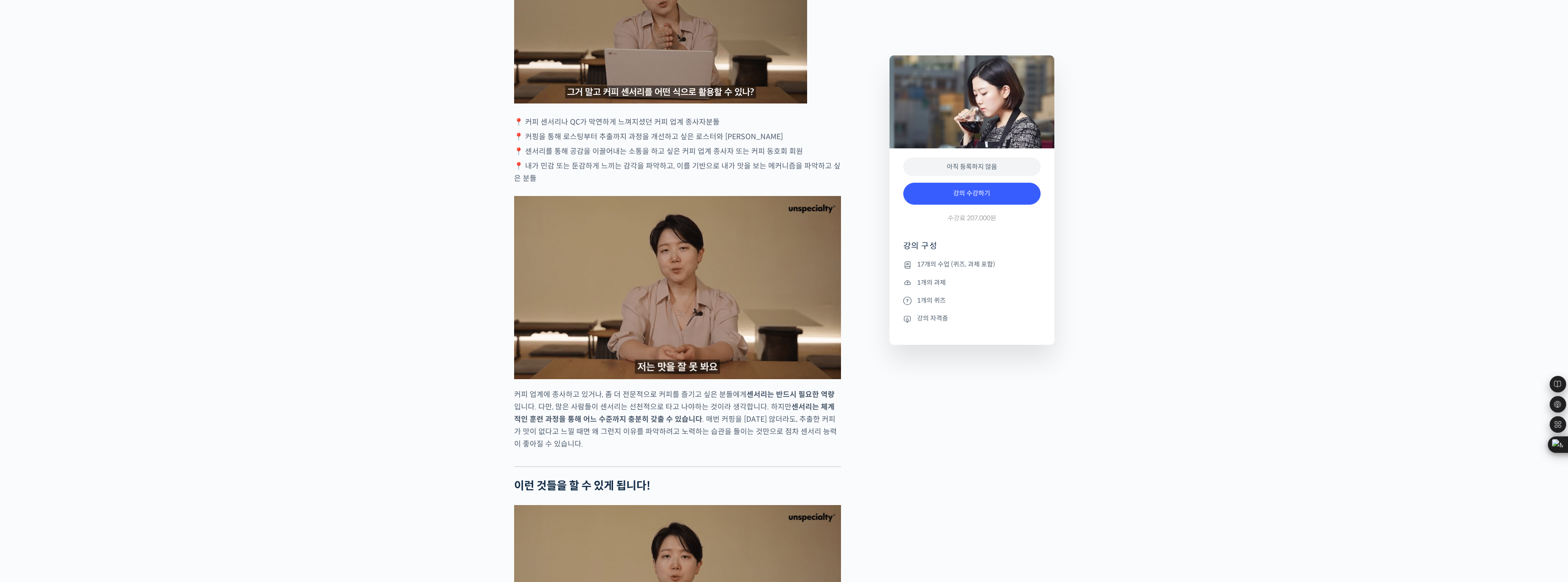
scroll to position [1739, 0]
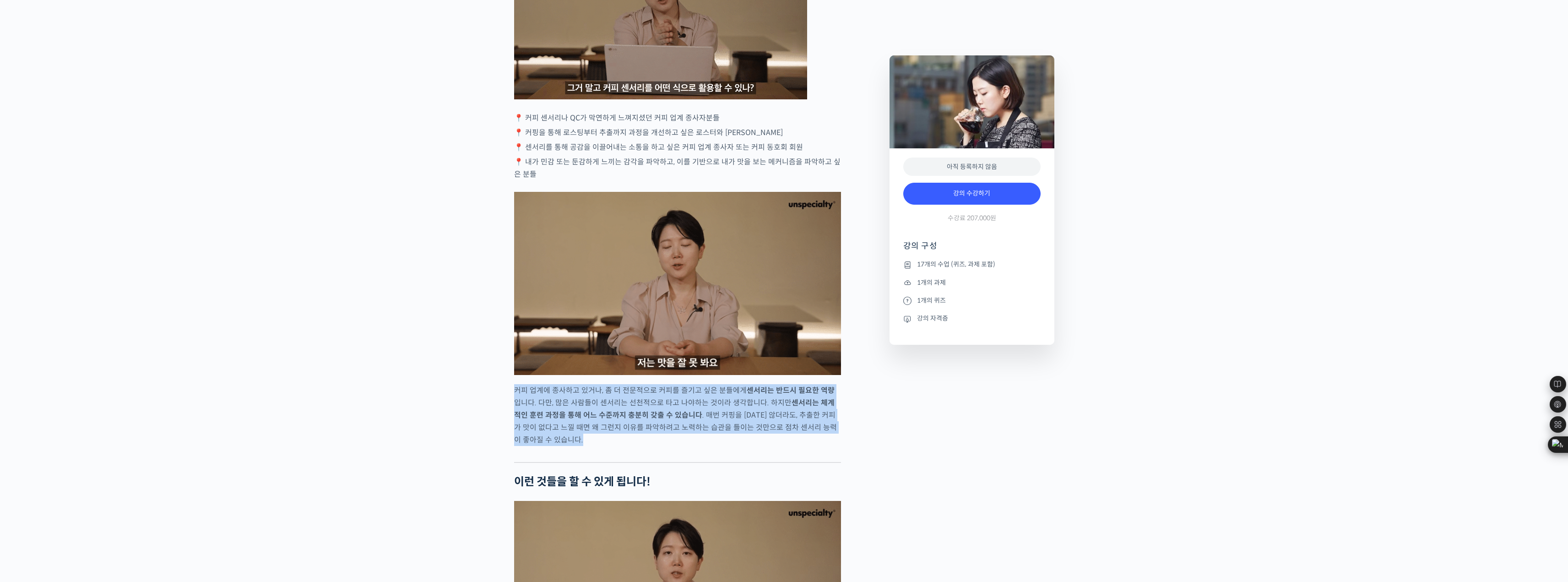
drag, startPoint x: 513, startPoint y: 425, endPoint x: 504, endPoint y: 484, distance: 59.7
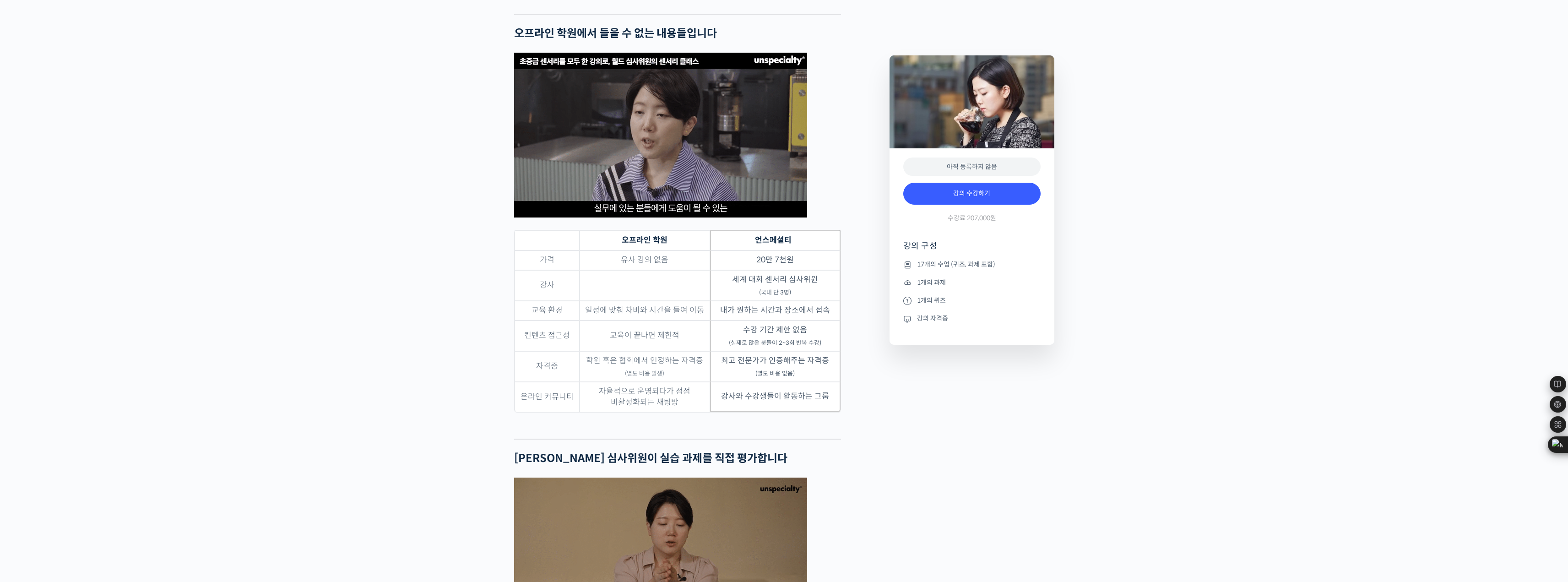
scroll to position [2837, 0]
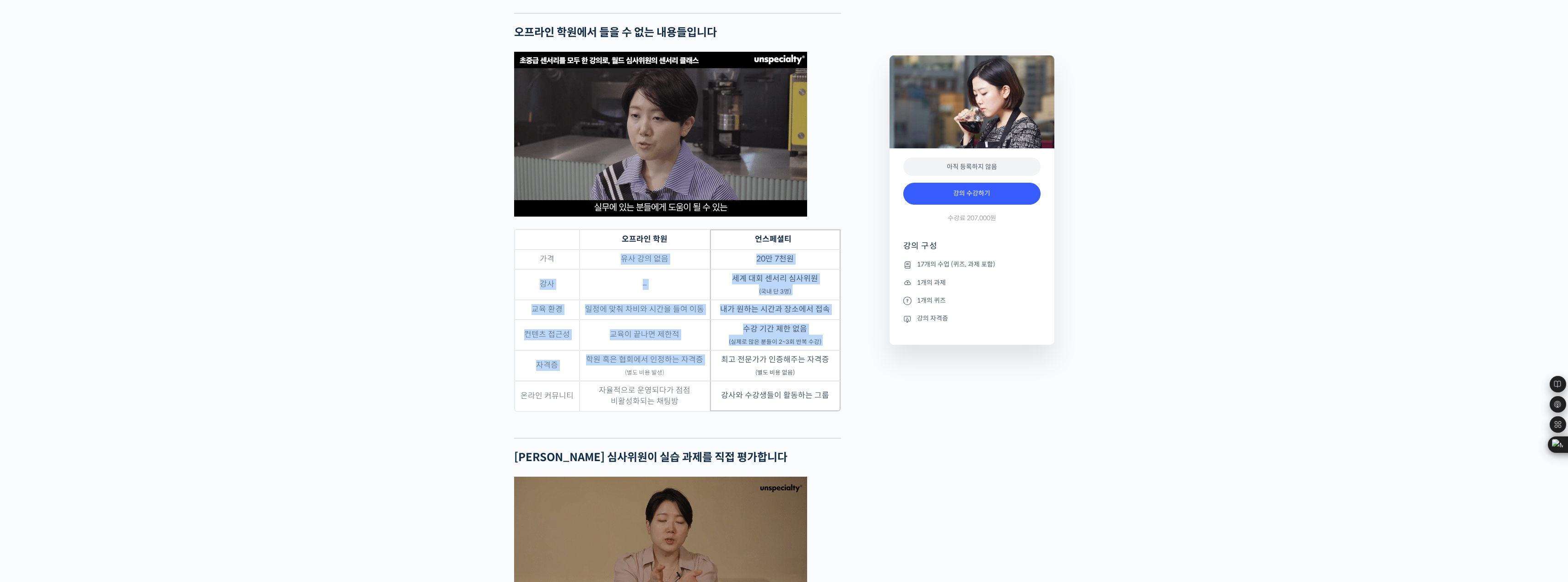
drag, startPoint x: 607, startPoint y: 289, endPoint x: 619, endPoint y: 404, distance: 115.6
click at [619, 404] on tbody "가격 유사 강의 없음 20만 7천원 강사 – 세계 대회 센서리 심사위원 (국내 단 3명) 교육 환경 일정에 맞춰 차비와 시간을 들여 이동 내가…" at bounding box center [677, 330] width 326 height 162
click at [619, 380] on td "학원 혹은 협회에서 인정하는 자격증 (별도 비용 발생)" at bounding box center [645, 366] width 130 height 31
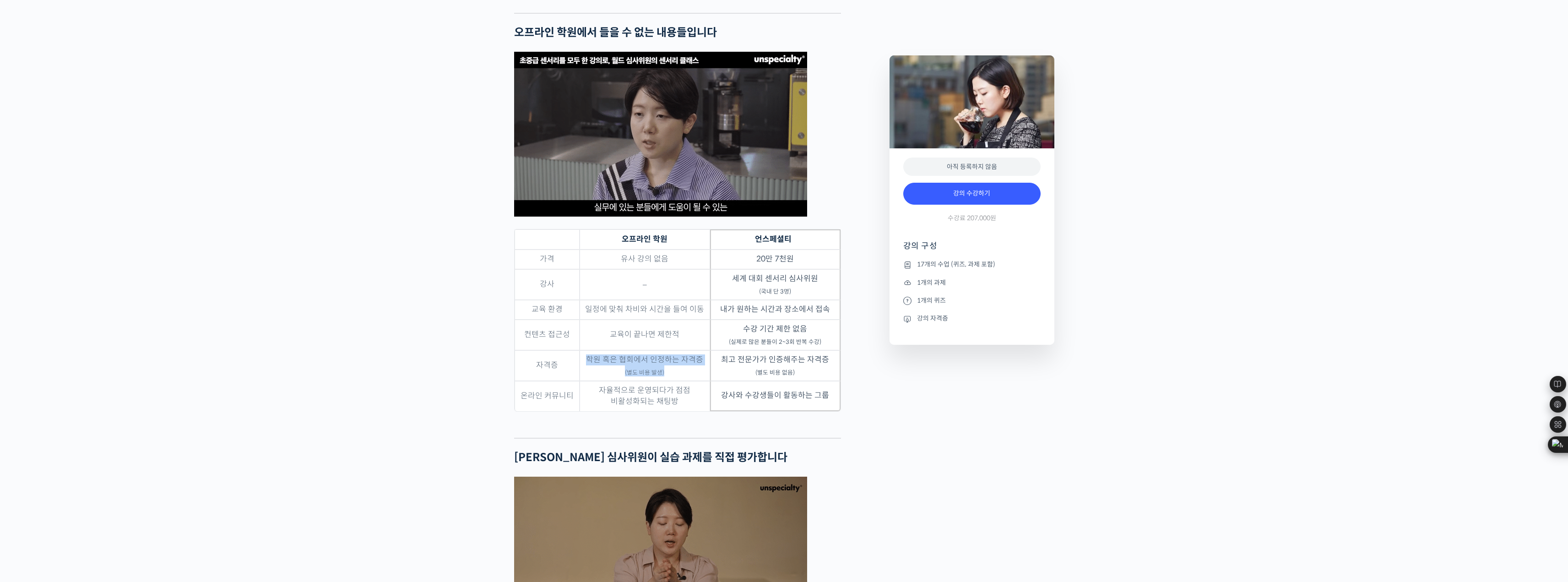
drag, startPoint x: 584, startPoint y: 396, endPoint x: 680, endPoint y: 402, distance: 96.2
click at [680, 380] on td "학원 혹은 협회에서 인정하는 자격증 (별도 비용 발생)" at bounding box center [645, 366] width 130 height 31
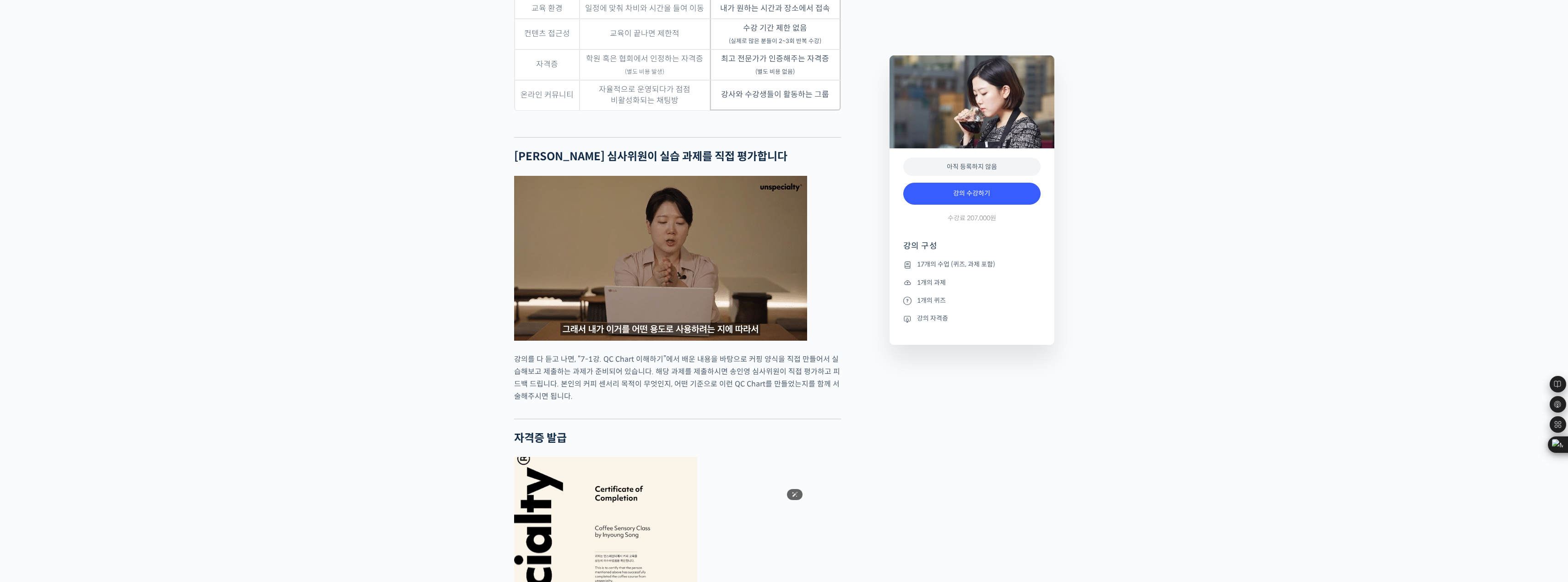
scroll to position [3204, 0]
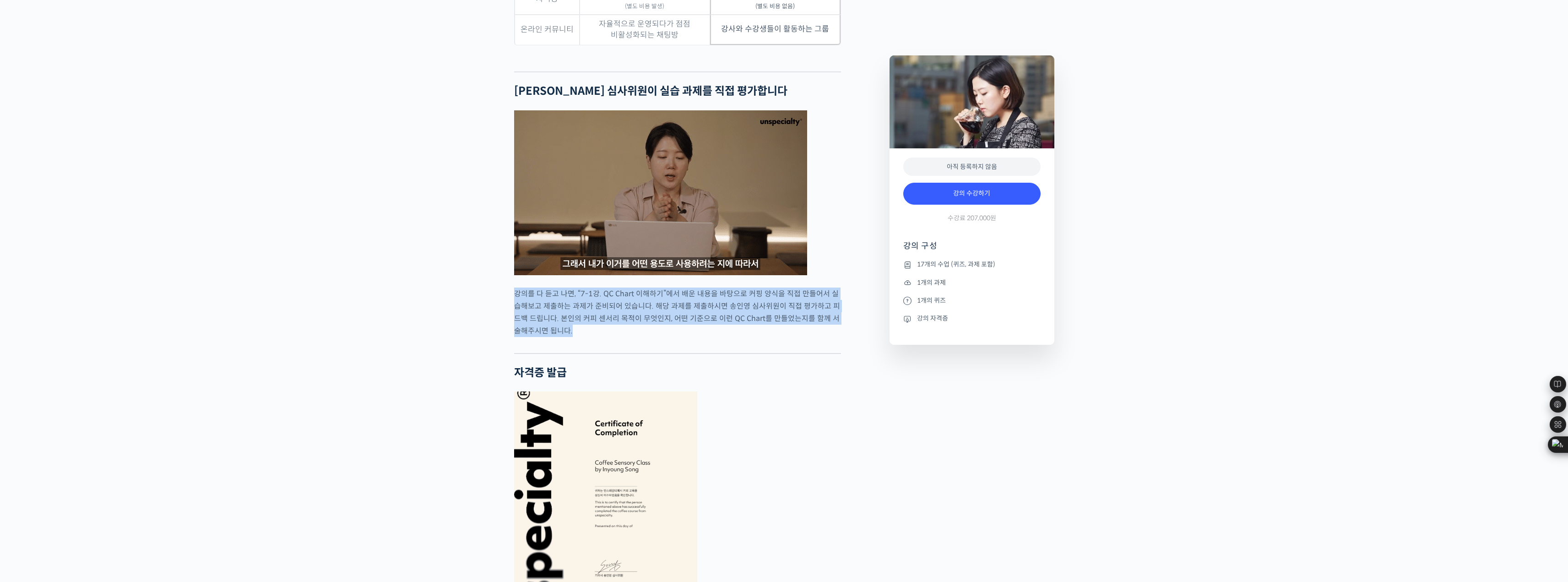
drag, startPoint x: 585, startPoint y: 367, endPoint x: 510, endPoint y: 329, distance: 84.1
click at [510, 329] on div "송인영 심사위원을 소개합니다 ! WBC(World Barista Championship) 센서리 심사위원 (2013년~현재) <기미사> 대표 …" at bounding box center [697, 328] width 376 height 6310
drag, startPoint x: 510, startPoint y: 328, endPoint x: 584, endPoint y: 372, distance: 86.1
click at [584, 372] on div "송인영 심사위원을 소개합니다 ! WBC(World Barista Championship) 센서리 심사위원 (2013년~현재) <기미사> 대표 …" at bounding box center [697, 328] width 376 height 6310
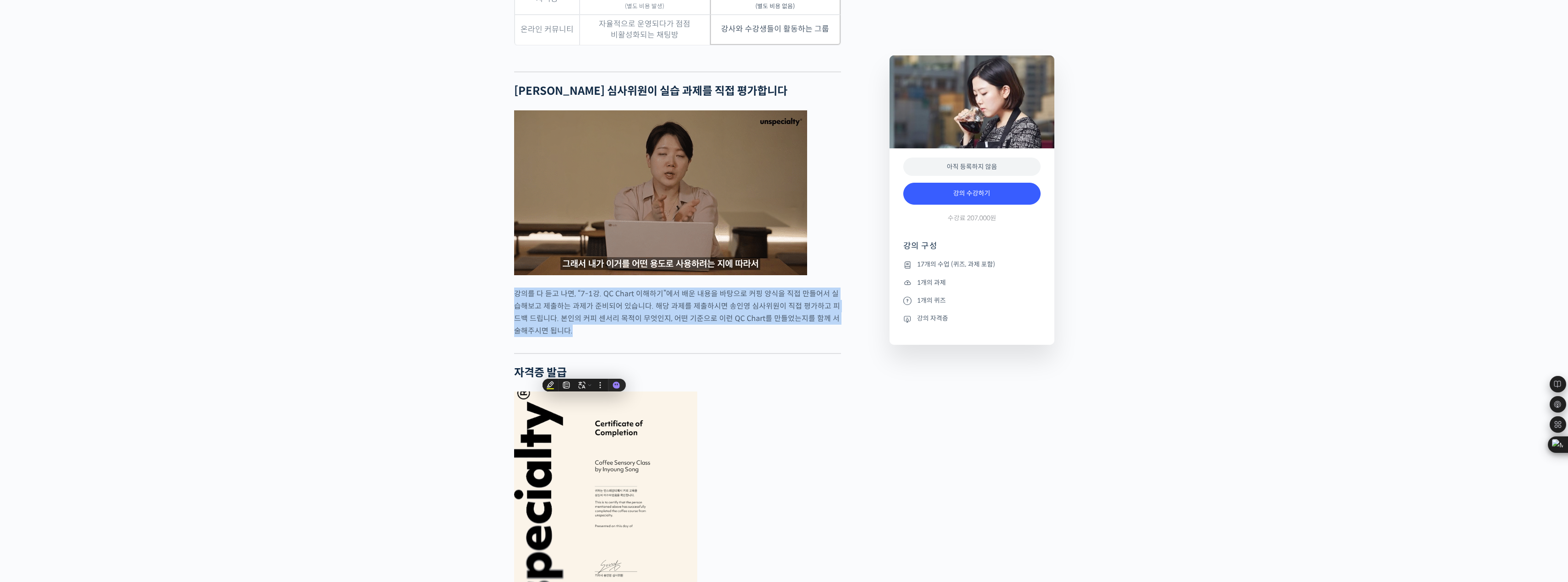
click at [587, 337] on p "강의를 다 듣고 나면, “7-1강. QC Chart 이해하기”에서 배운 내용을 바탕으로 커핑 양식을 직접 만들어서 실습해보고 제출하는 과제가 …" at bounding box center [678, 312] width 327 height 49
drag, startPoint x: 582, startPoint y: 365, endPoint x: 513, endPoint y: 326, distance: 79.3
click at [513, 326] on div "송인영 심사위원을 소개합니다 ! WBC(World Barista Championship) 센서리 심사위원 (2013년~현재) <기미사> 대표 …" at bounding box center [697, 328] width 376 height 6310
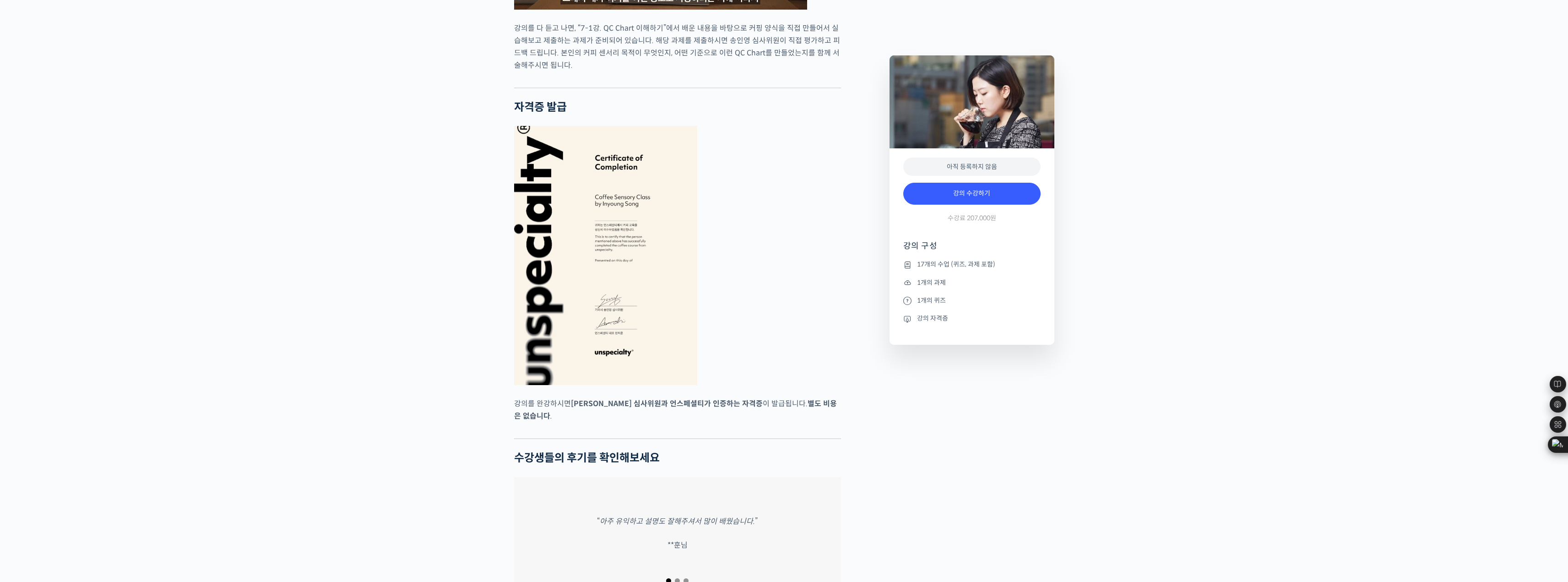
scroll to position [3661, 0]
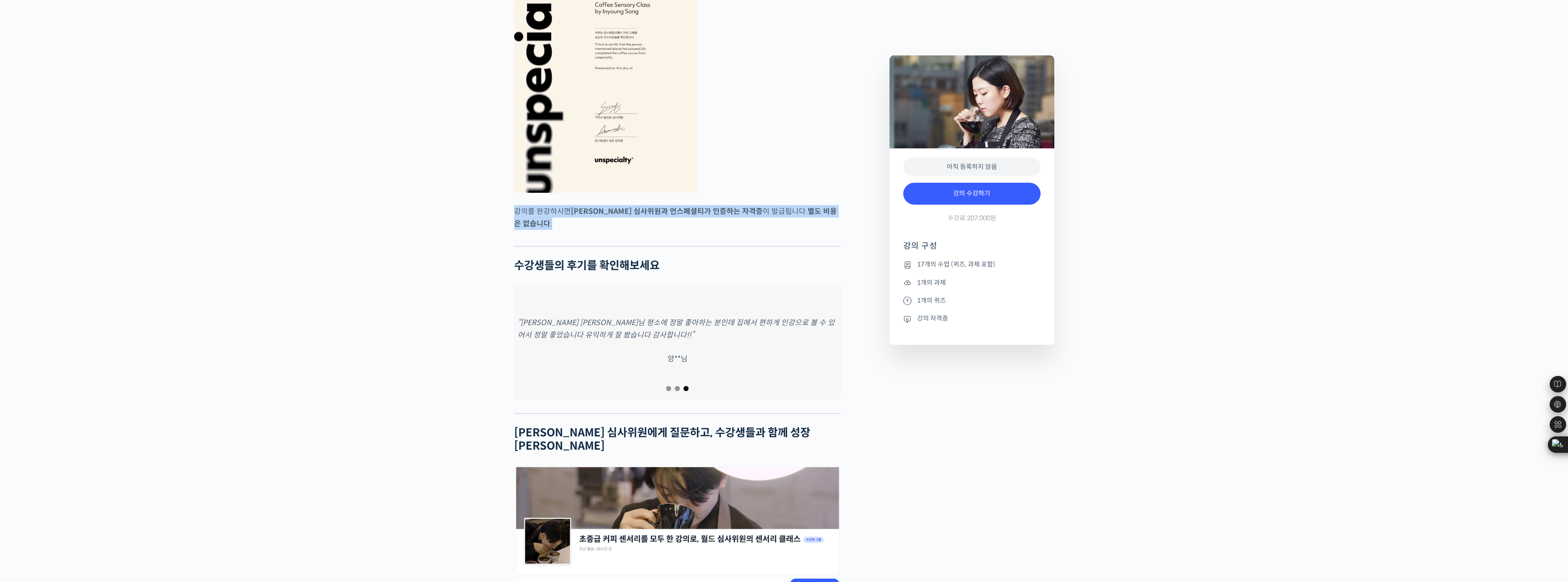
drag, startPoint x: 511, startPoint y: 236, endPoint x: 508, endPoint y: 271, distance: 35.1
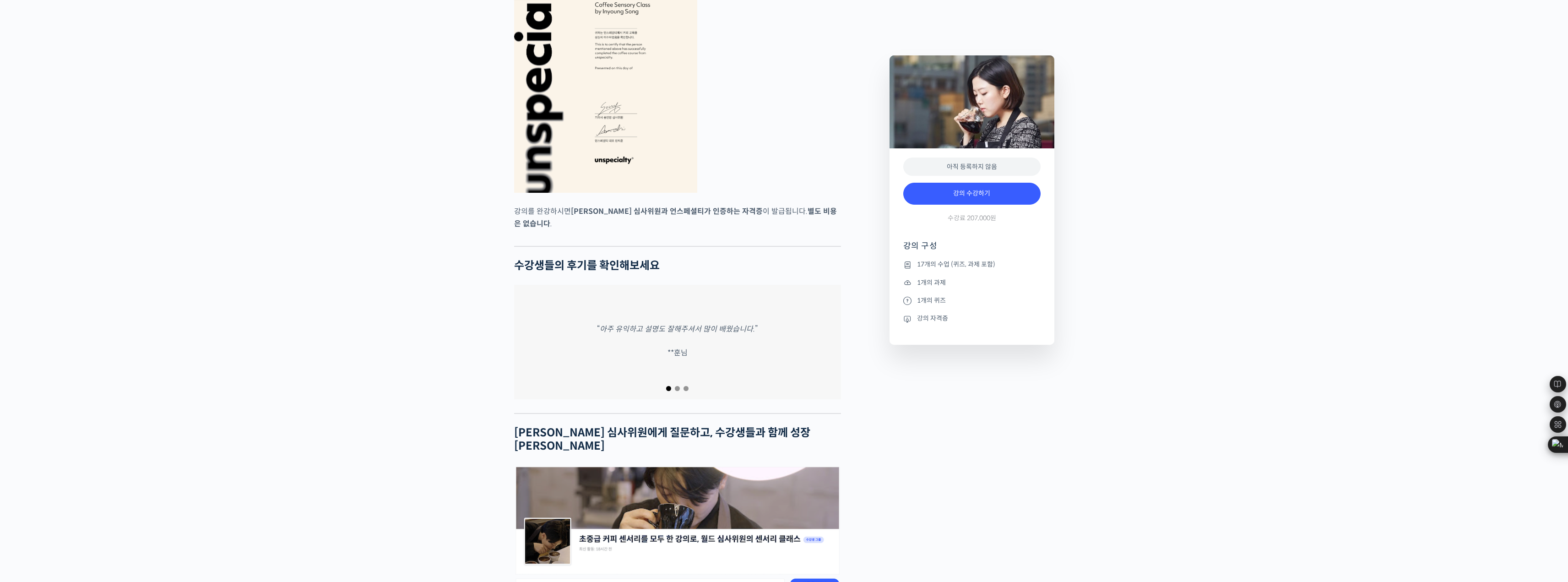
click at [678, 391] on span "Go to slide 2" at bounding box center [677, 389] width 5 height 5
click at [688, 391] on span "Go to slide 3" at bounding box center [686, 389] width 5 height 5
click at [570, 384] on div "“송인영 대표님 평소에 정말 좋아하는 분인데 집에서 편하게 인강으로 볼 수 있어서 정말 좋았습니다 유익하게 잘 봤습니다 감사합니다!!” 양**님" at bounding box center [678, 342] width 327 height 114
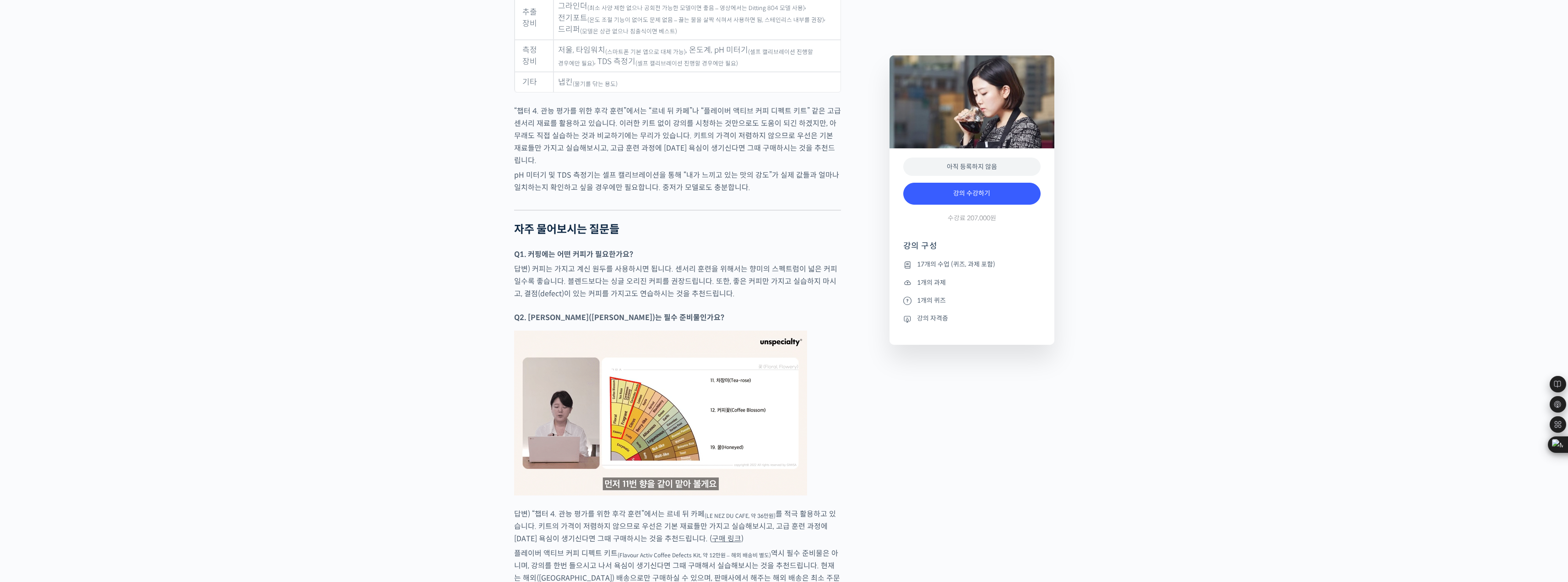
scroll to position [4760, 0]
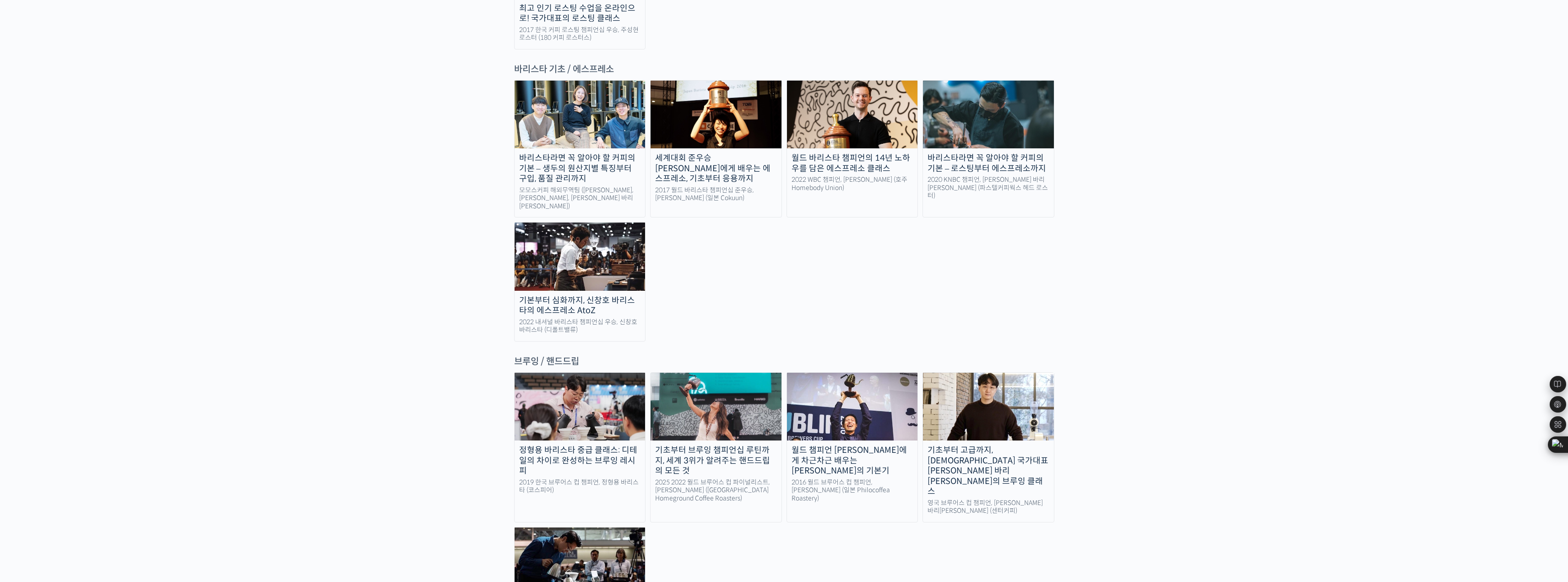
scroll to position [1236, 0]
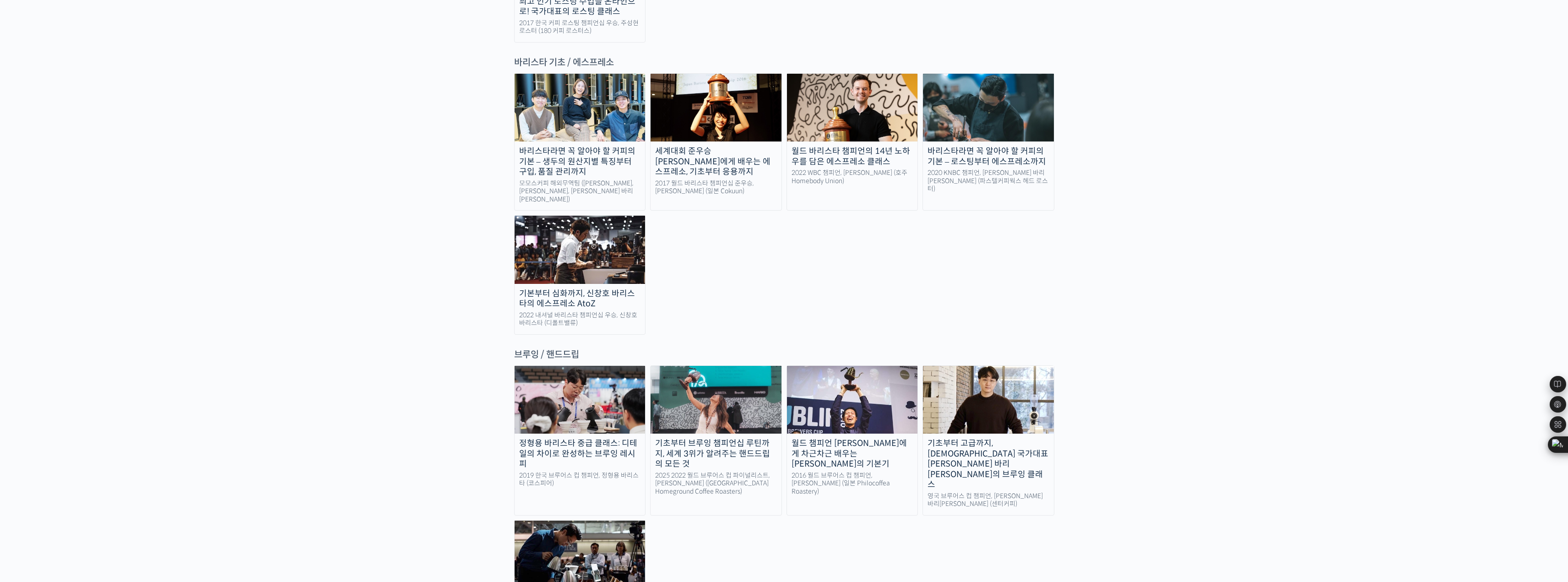
click at [594, 471] on div "2019 한국 브루어스 컵 챔피언, 정형용 바리스타 (코스피어)" at bounding box center [580, 479] width 131 height 16
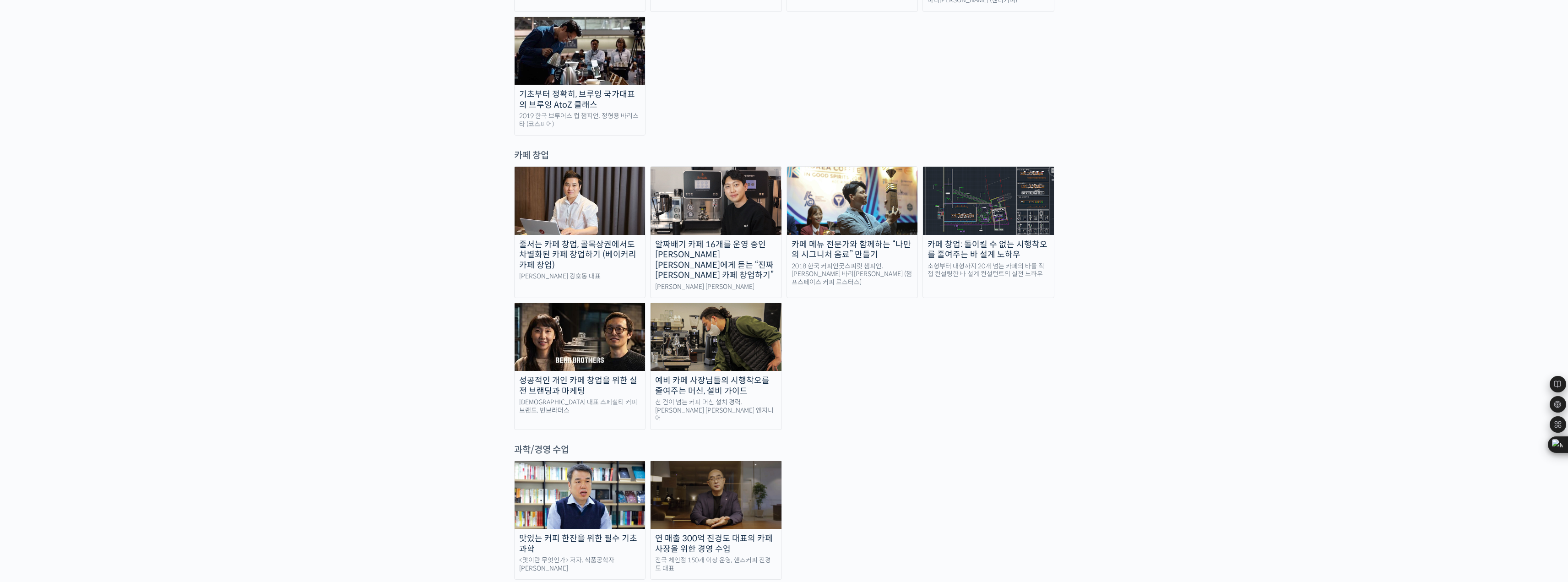
scroll to position [1831, 0]
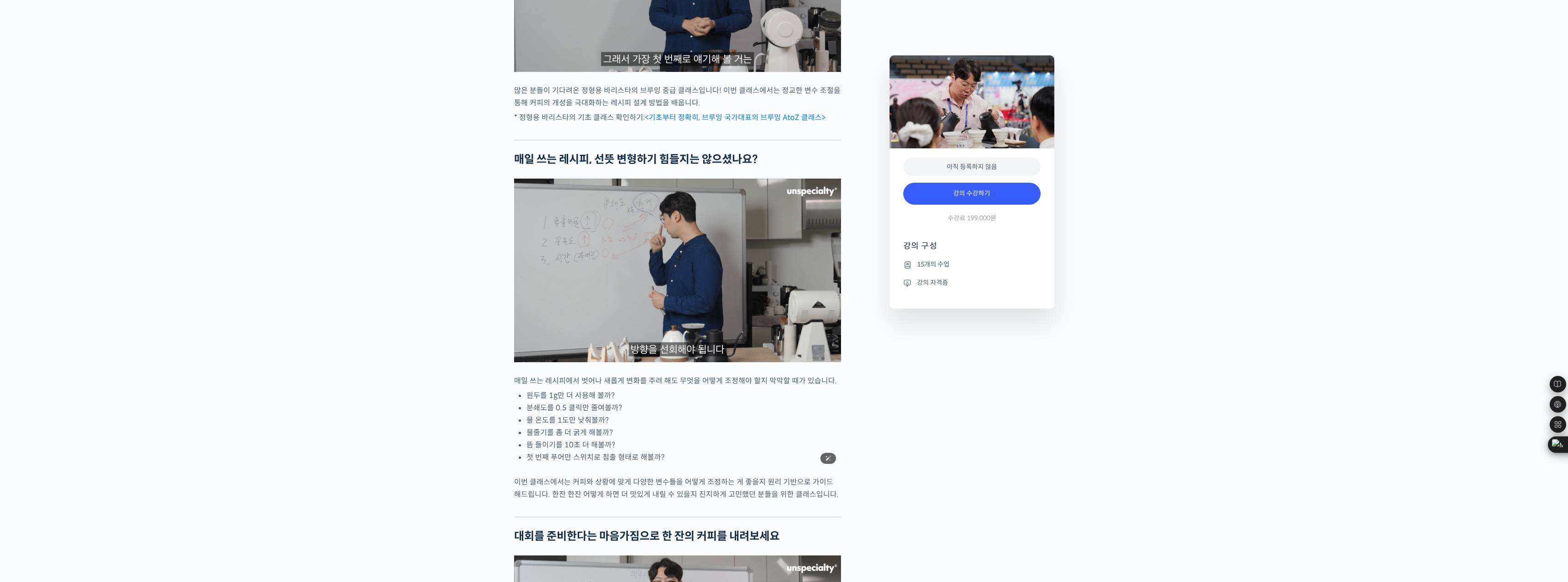
scroll to position [1007, 0]
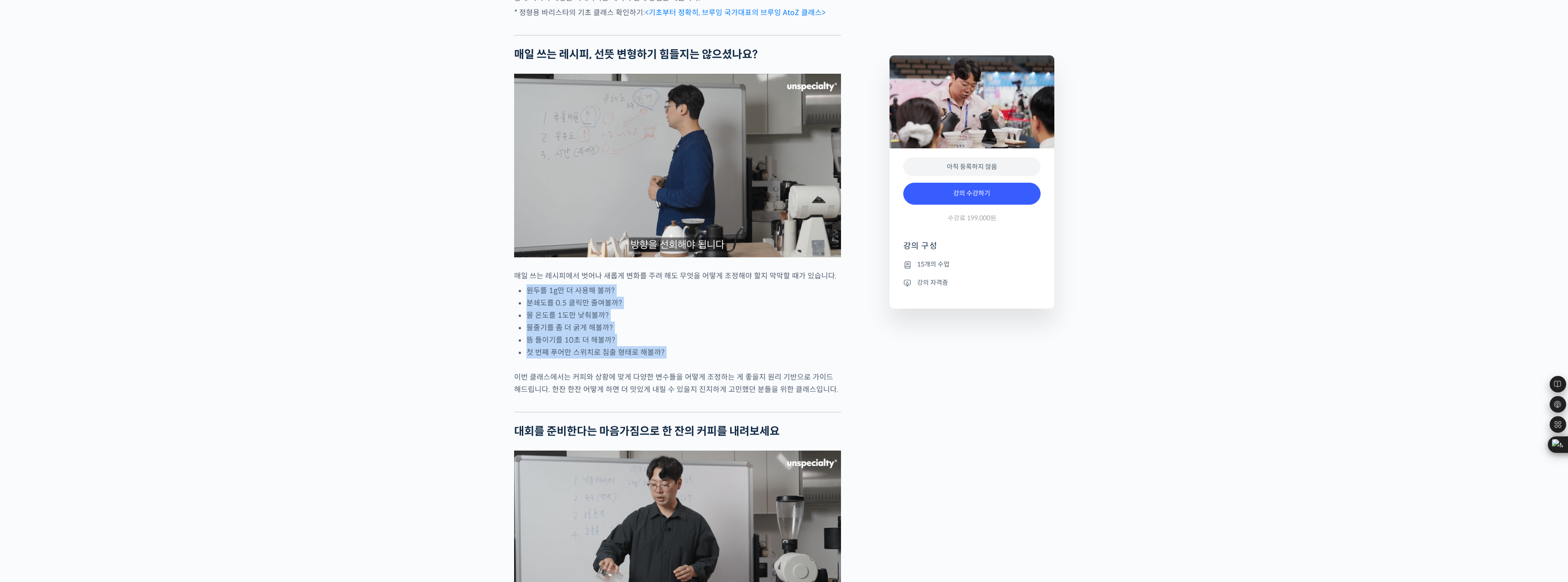
drag, startPoint x: 521, startPoint y: 323, endPoint x: 516, endPoint y: 401, distance: 78.2
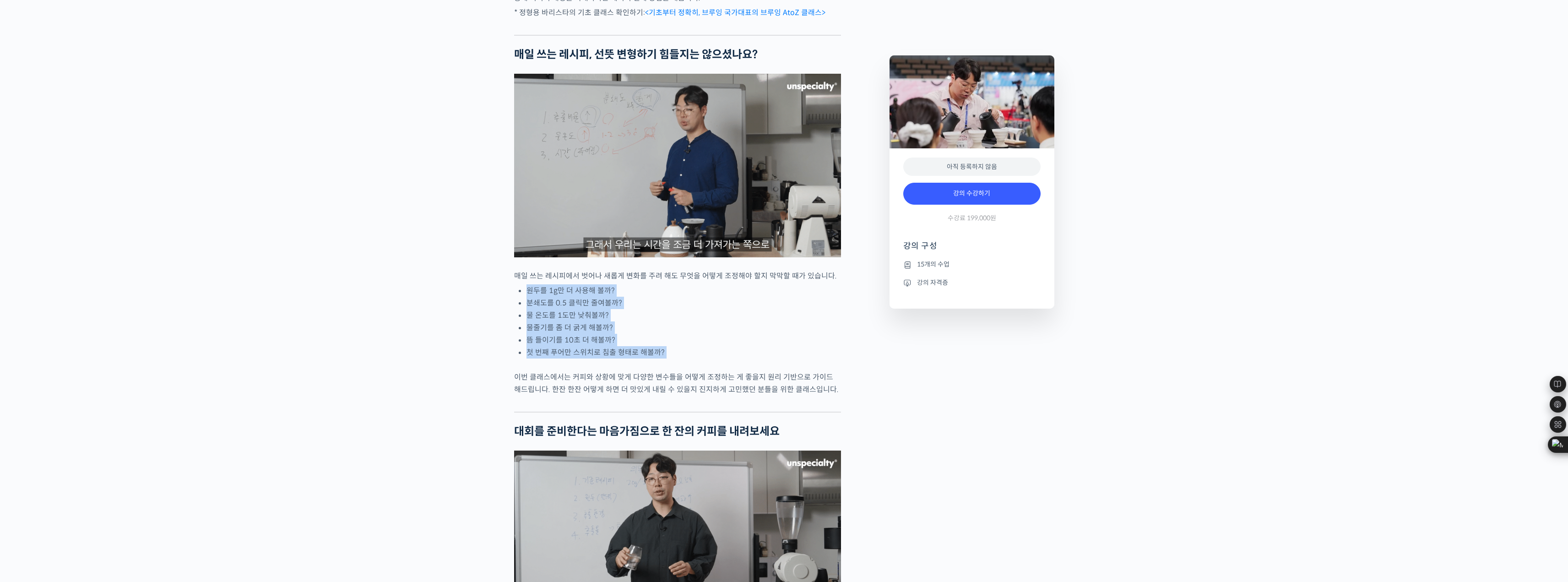
click at [516, 401] on div "정형용 바리스타를 소개합니다! <코스피어(cospir)> 대표 2019 Korea Brewers Cup Championship 우승 🏆 201…" at bounding box center [678, 526] width 327 height 2313
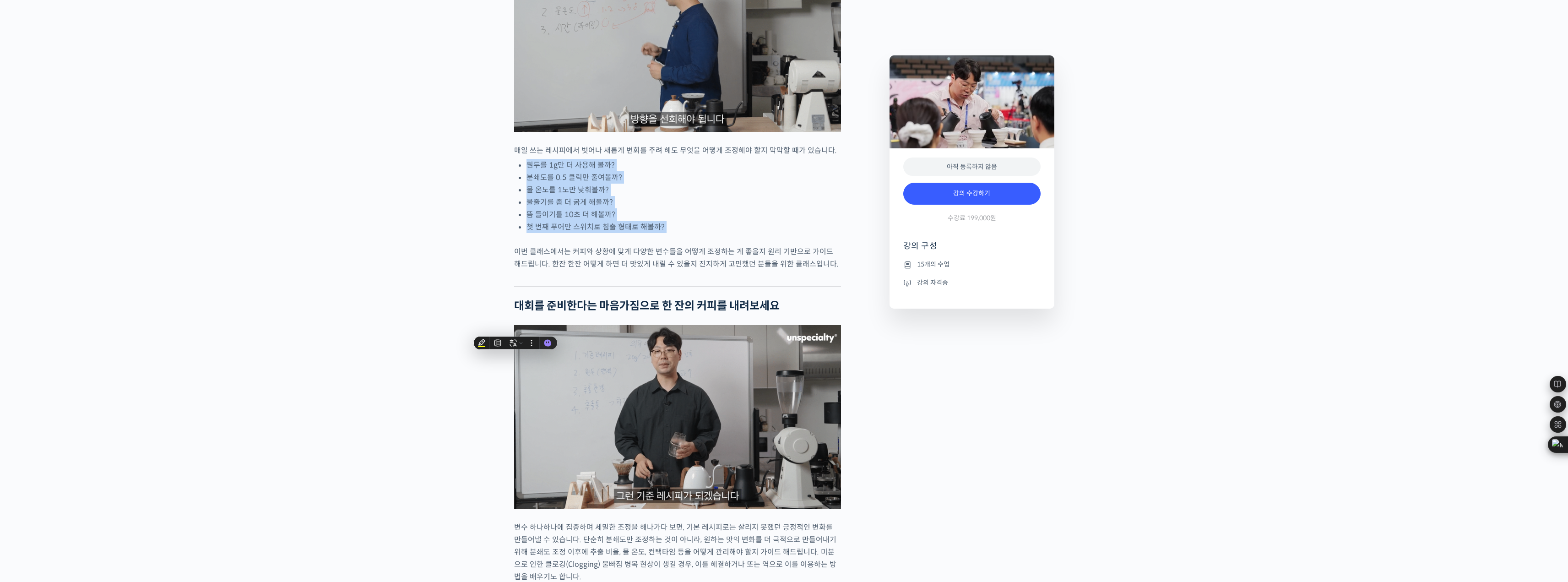
scroll to position [1144, 0]
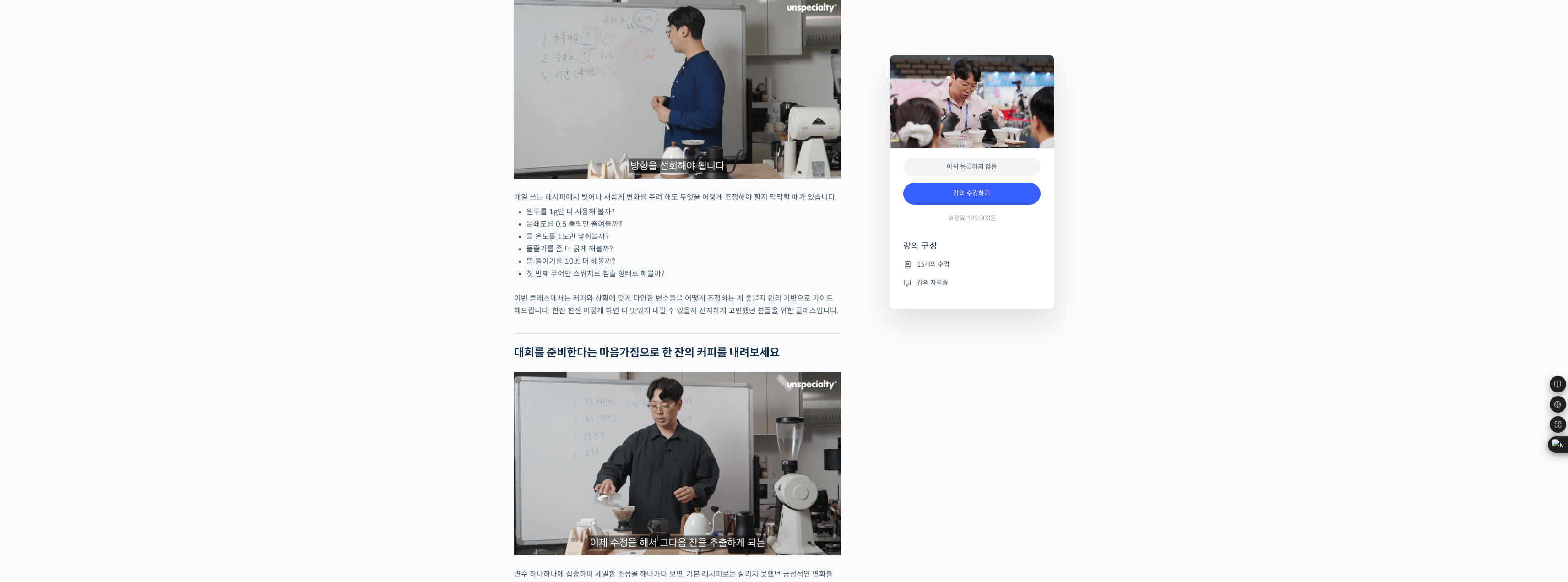
scroll to position [1083, 0]
